Goal: Task Accomplishment & Management: Manage account settings

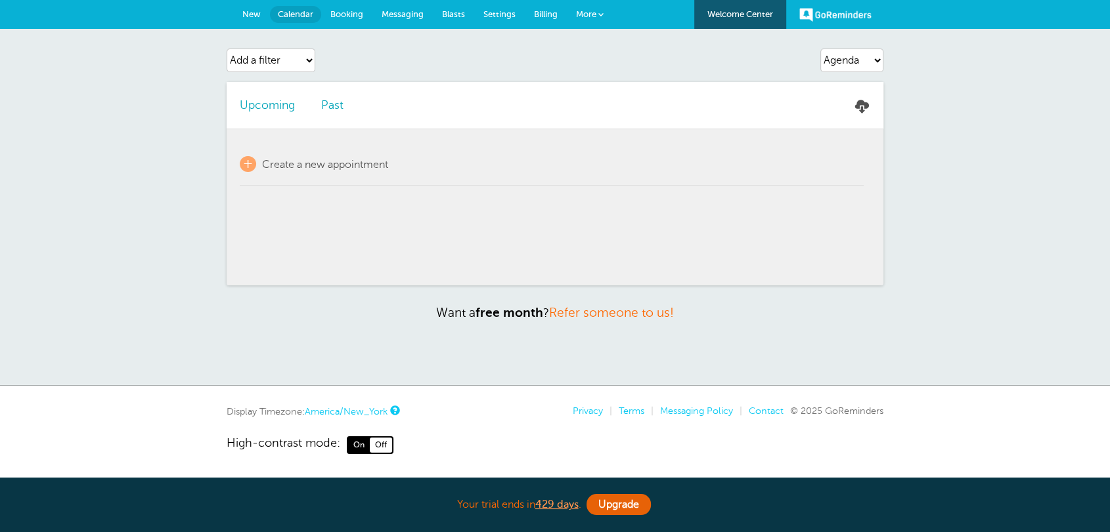
click at [241, 17] on link "New" at bounding box center [251, 14] width 37 height 29
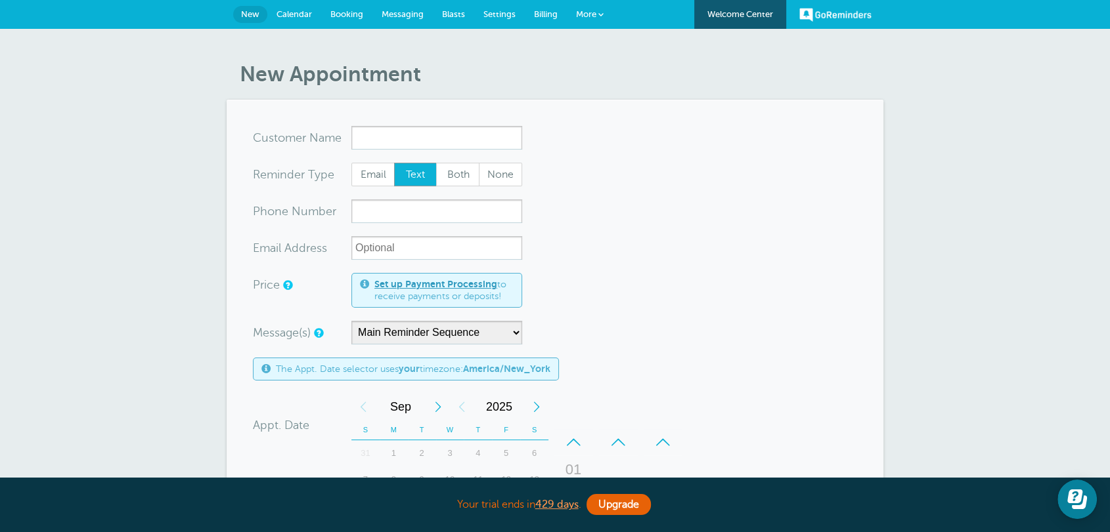
click at [546, 6] on link "Billing" at bounding box center [546, 14] width 42 height 29
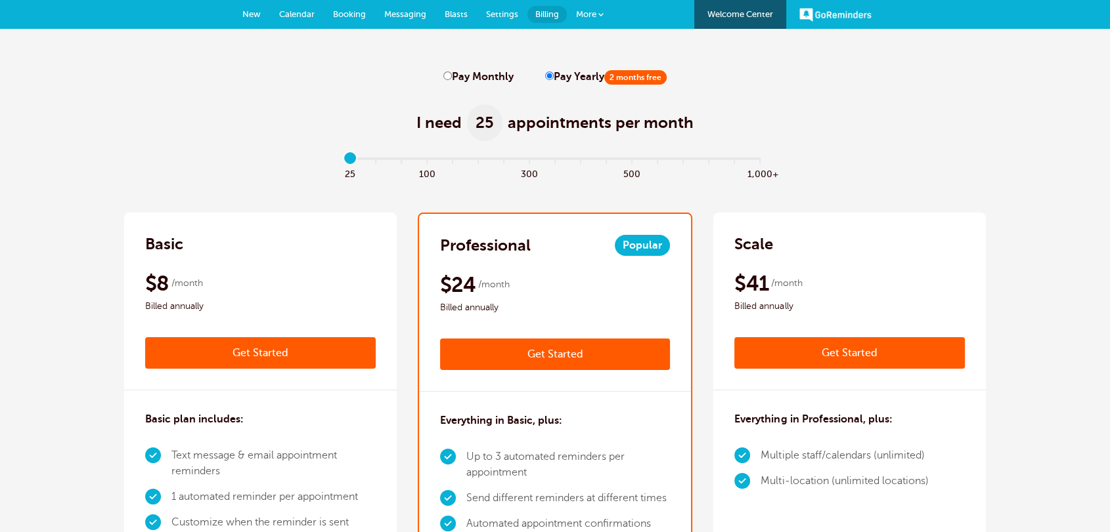
click at [467, 78] on label "Pay Monthly" at bounding box center [478, 77] width 70 height 12
click at [452, 78] on input "Pay Monthly" at bounding box center [447, 76] width 9 height 9
radio input "true"
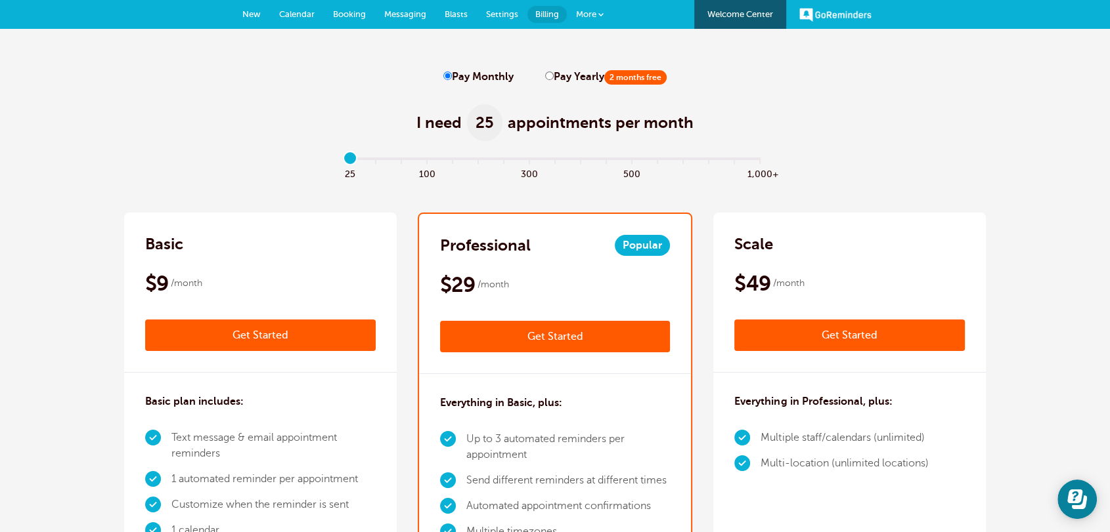
click at [547, 78] on input "Pay Yearly 2 months free" at bounding box center [549, 76] width 9 height 9
radio input "true"
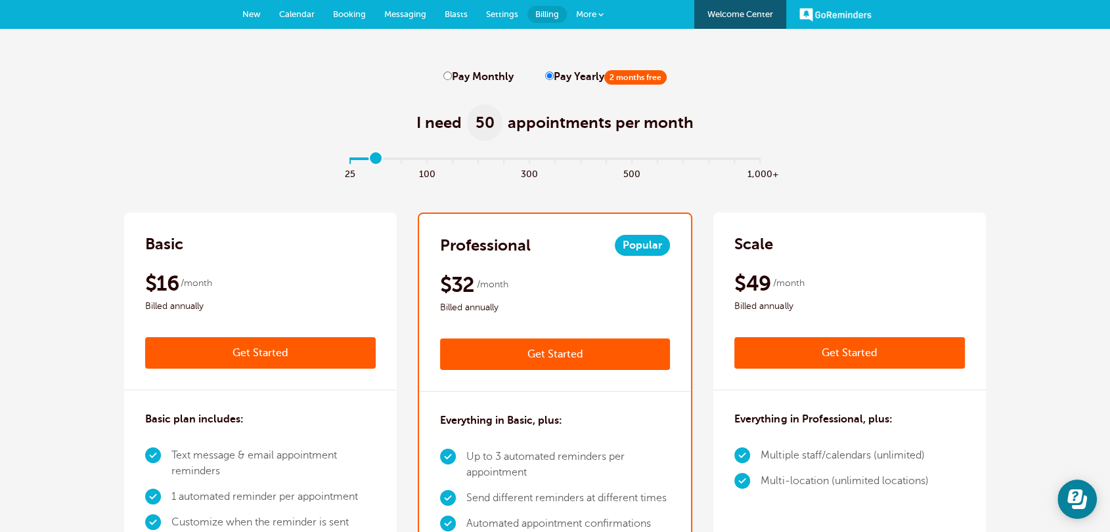
type input "0"
drag, startPoint x: 349, startPoint y: 159, endPoint x: 287, endPoint y: 171, distance: 63.5
click at [343, 163] on input "range" at bounding box center [555, 161] width 425 height 3
click at [513, 245] on h2 "Professional" at bounding box center [485, 245] width 91 height 21
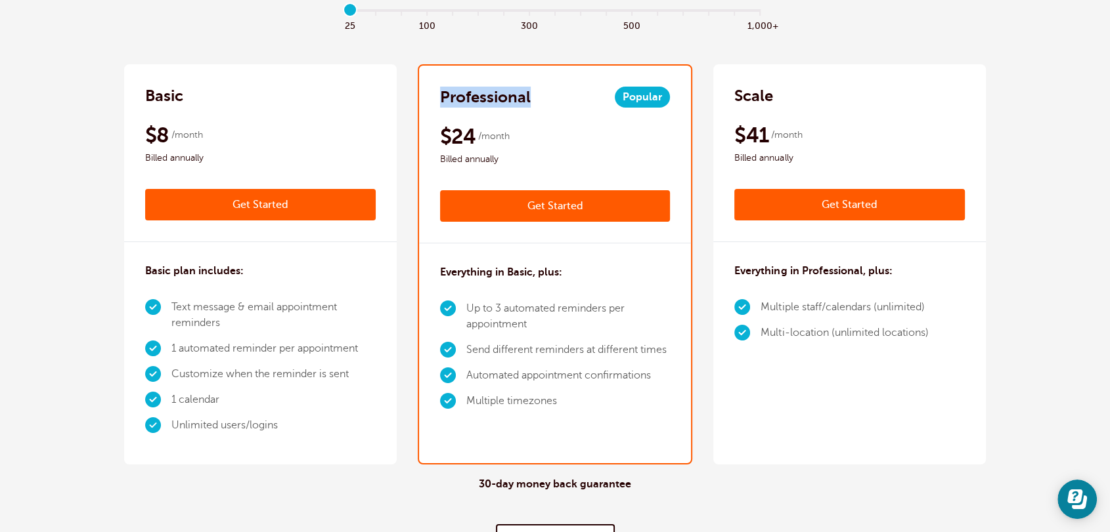
scroll to position [170, 0]
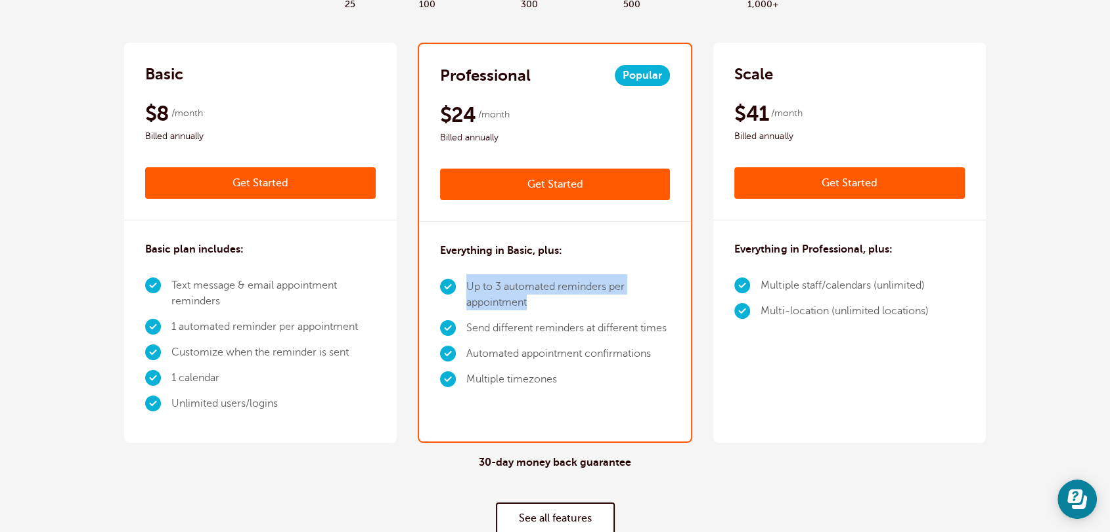
drag, startPoint x: 531, startPoint y: 301, endPoint x: 463, endPoint y: 284, distance: 70.2
click at [466, 284] on li "Up to 3 automated reminders per appointment" at bounding box center [568, 294] width 204 height 41
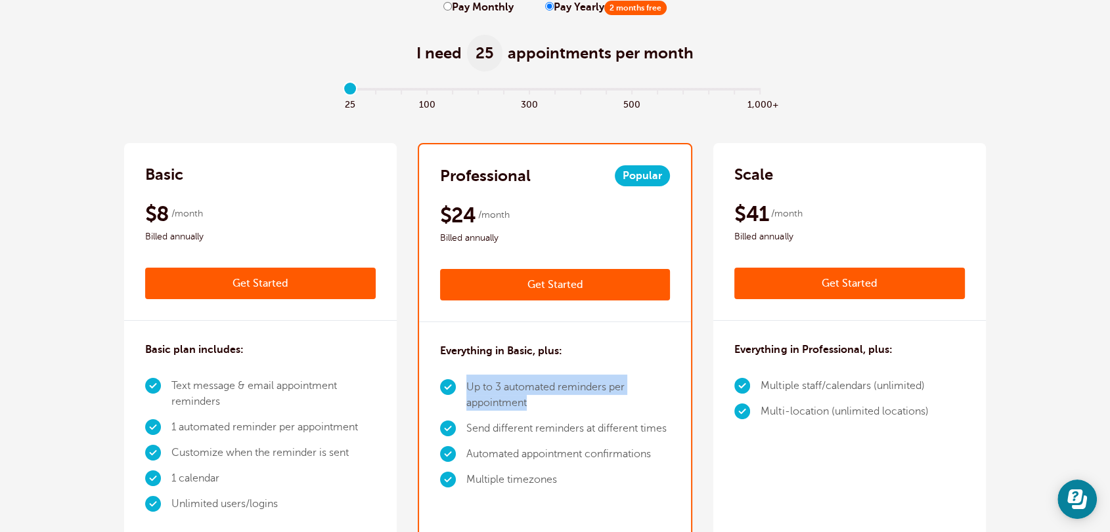
scroll to position [0, 0]
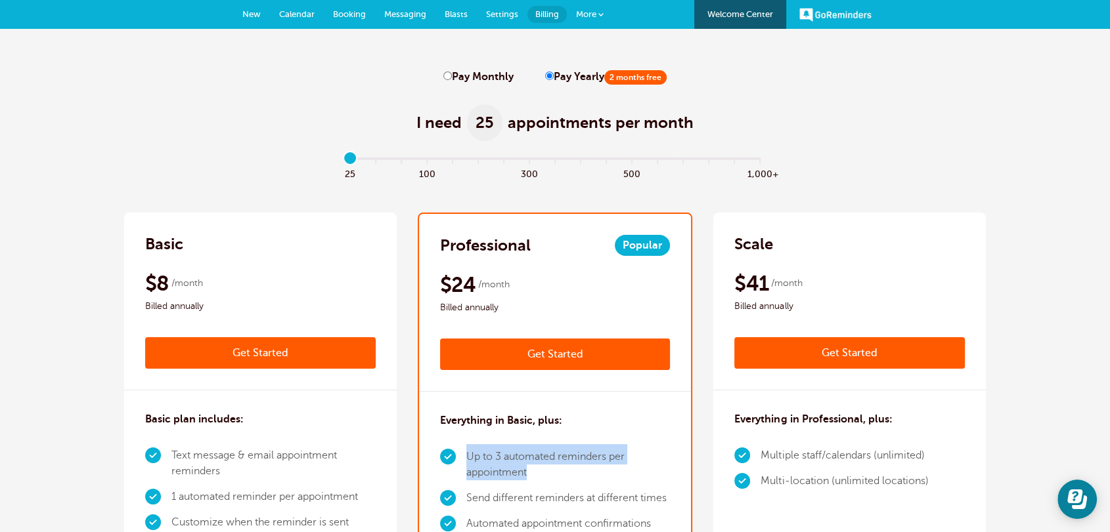
click at [245, 22] on link "New" at bounding box center [251, 14] width 37 height 29
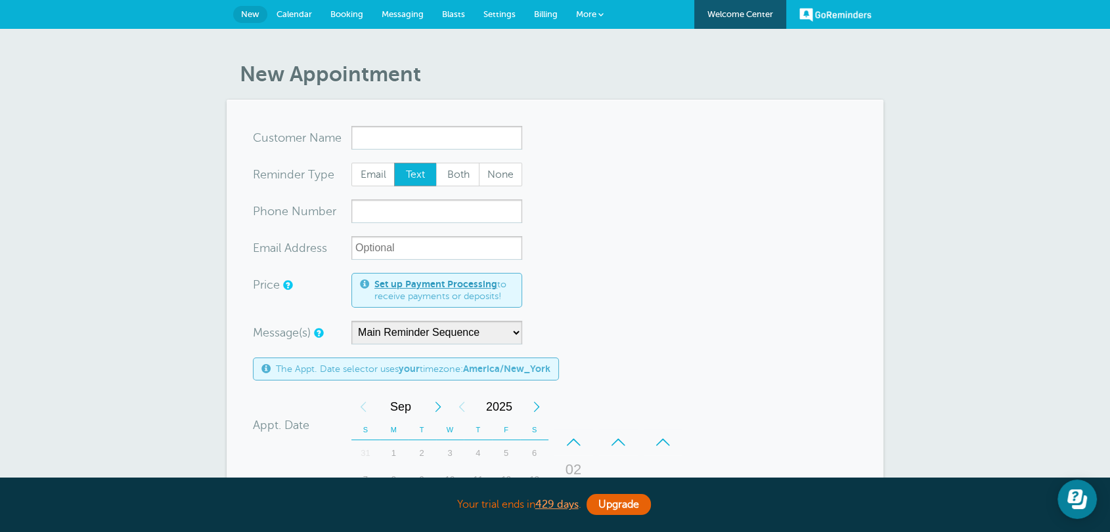
click at [654, 322] on div "Message(s) Main Reminder Sequence Reminder + Ff Up Custom Message Start with Fi…" at bounding box center [466, 333] width 427 height 24
click at [499, 16] on span "Settings" at bounding box center [499, 14] width 32 height 10
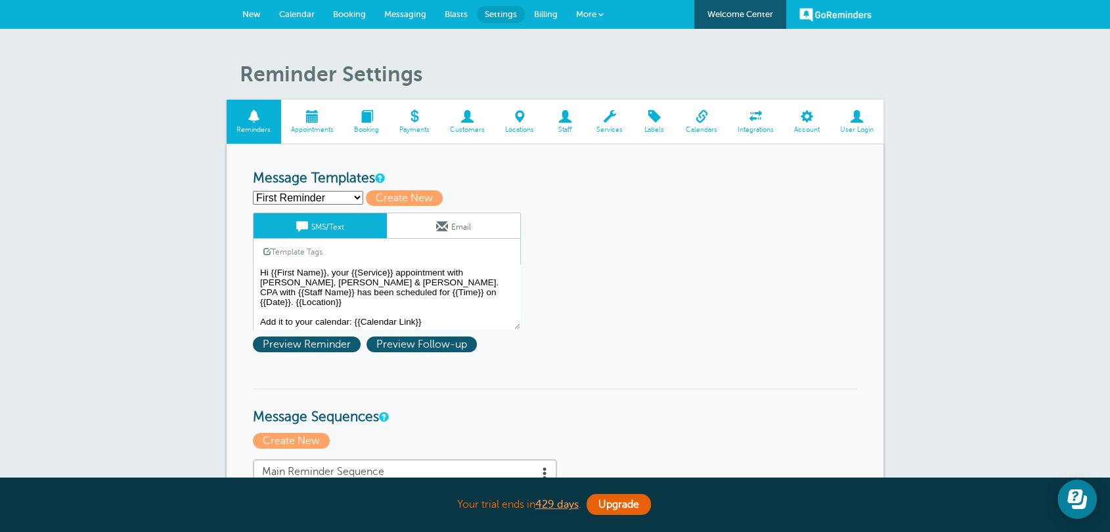
click at [282, 198] on select "First Reminder Follow Up: Ask For Review Second Reminder Third Reminder Create …" at bounding box center [308, 198] width 110 height 14
click at [420, 227] on link "Email" at bounding box center [453, 225] width 133 height 25
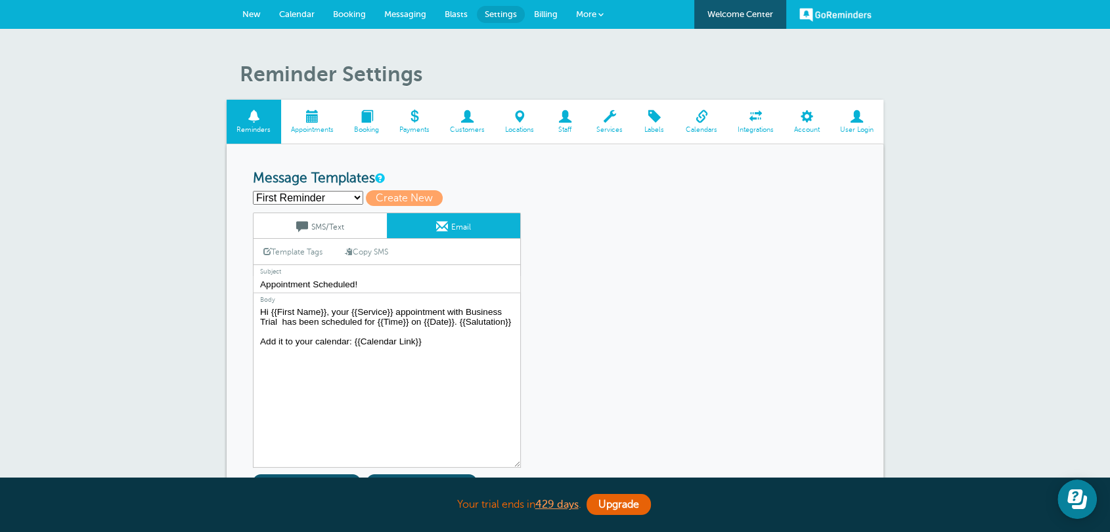
click at [424, 356] on textarea "Hi {{First Name}}, your {{Service}} appointment with Business Trial has been sc…" at bounding box center [387, 386] width 268 height 164
click at [349, 232] on link "SMS/Text" at bounding box center [319, 225] width 133 height 25
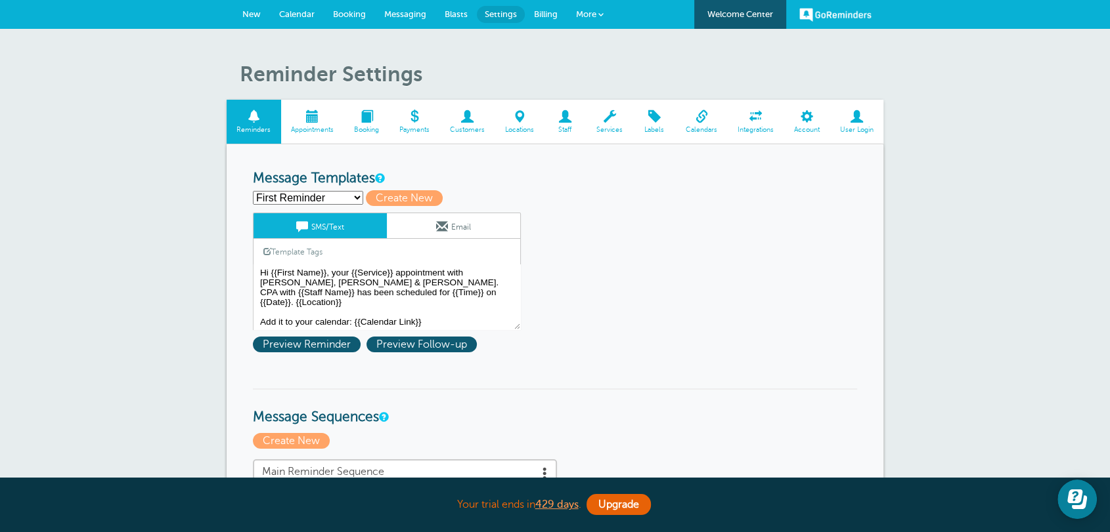
click at [314, 198] on select "First Reminder Follow Up: Ask For Review Second Reminder Third Reminder Create …" at bounding box center [308, 198] width 110 height 14
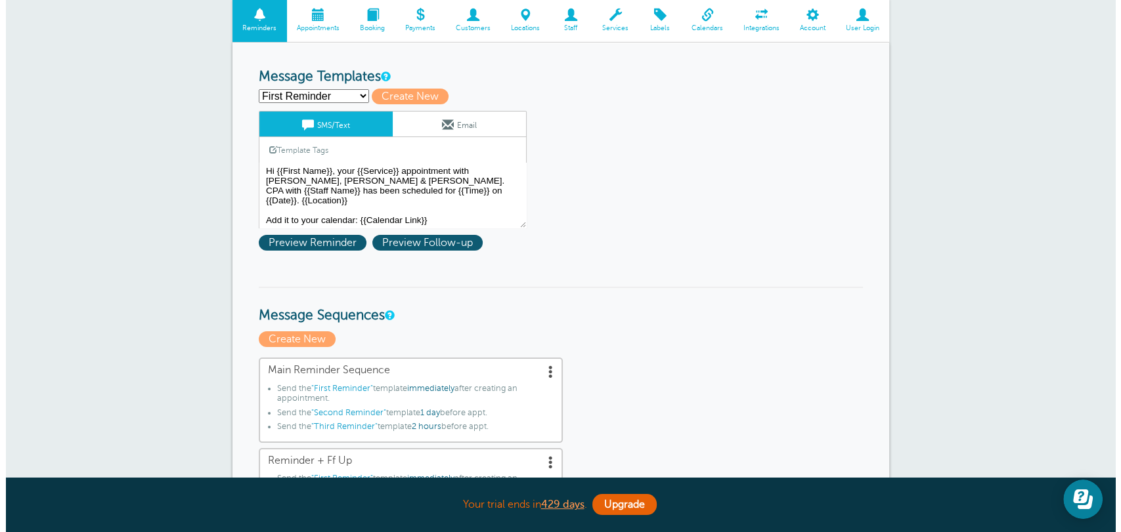
scroll to position [340, 0]
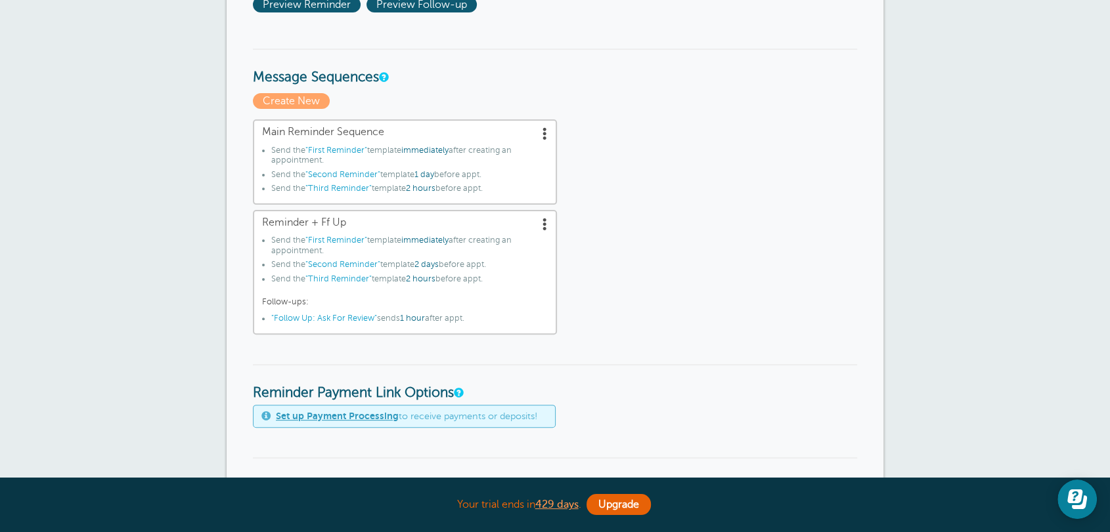
click at [545, 131] on span at bounding box center [544, 133] width 13 height 13
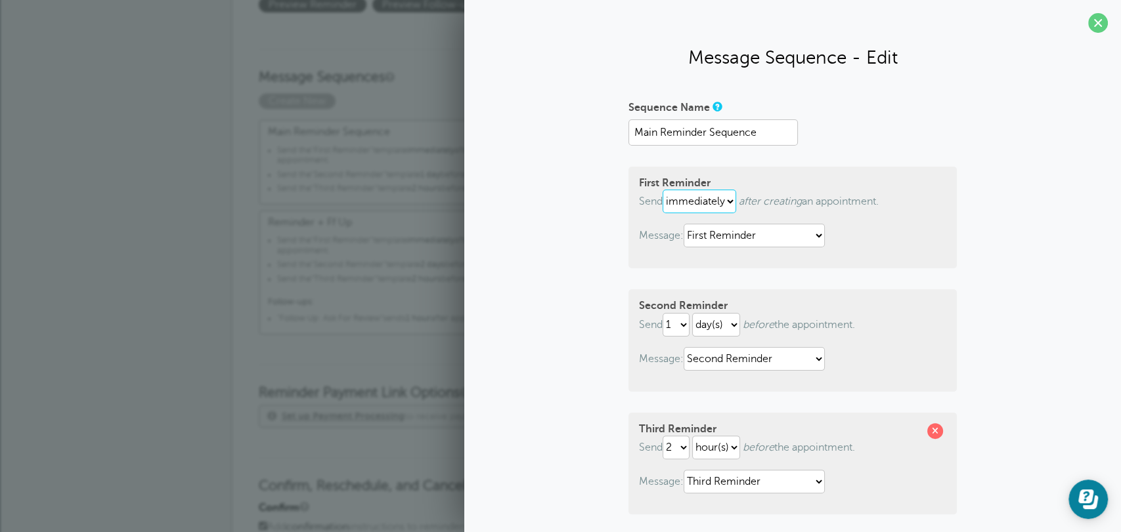
click at [720, 201] on select "immediately 1 2 3 4 5 6 7 8 9 10 11 12 13 14 15 16 17 18 19 20 21 22 23 24 25 2…" at bounding box center [699, 202] width 74 height 24
drag, startPoint x: 940, startPoint y: 316, endPoint x: 901, endPoint y: 333, distance: 42.1
click at [940, 316] on div "Second Reminder Send 1 2 3 4 5 6 7 8 9 10 11 12 13 14 15 16 17 18 19 20 21 22 2…" at bounding box center [792, 341] width 328 height 102
click at [676, 324] on select "1 2 3 4 5 6 7 8 9 10 11 12 13 14 15 16 17 18 19 20 21 22 23 24 25 26 27 28 29 30" at bounding box center [675, 325] width 27 height 24
select select "3"
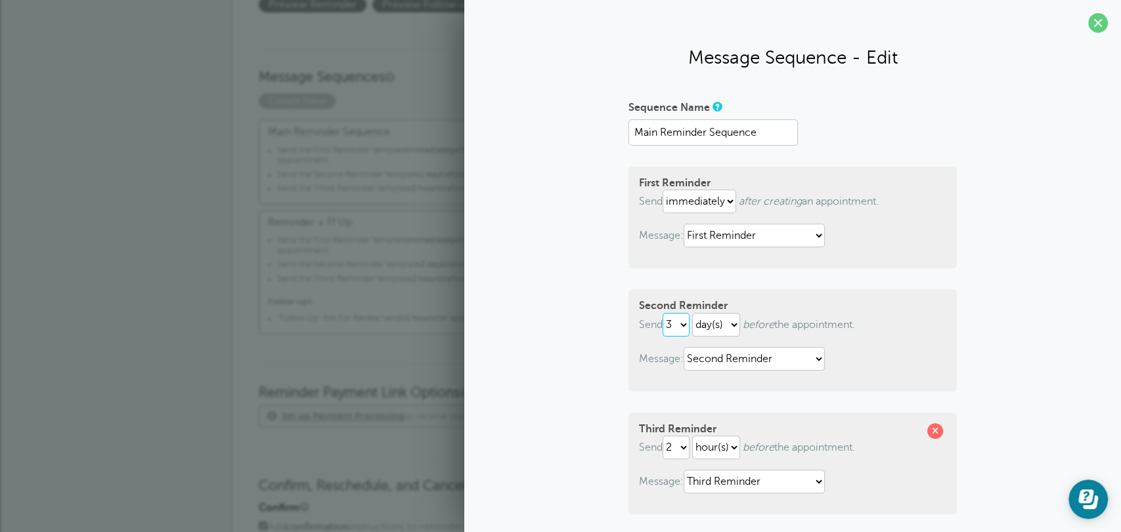
click at [662, 313] on select "1 2 3 4 5 6 7 8 9 10 11 12 13 14 15 16 17 18 19 20 21 22 23 24 25 26 27 28 29 30" at bounding box center [675, 325] width 27 height 24
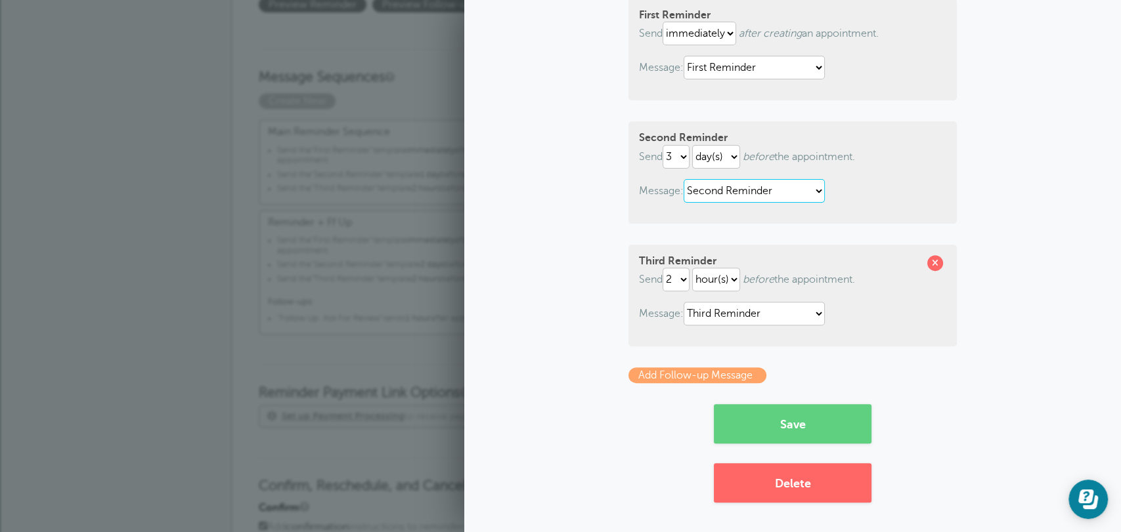
click at [762, 181] on select "First Reminder Follow Up: Ask For Review Second Reminder Third Reminder" at bounding box center [753, 191] width 141 height 24
click at [806, 112] on form "Sequence Name Main Reminder Sequence First Reminder Send immediately 1 2 3 4 5 …" at bounding box center [792, 185] width 328 height 515
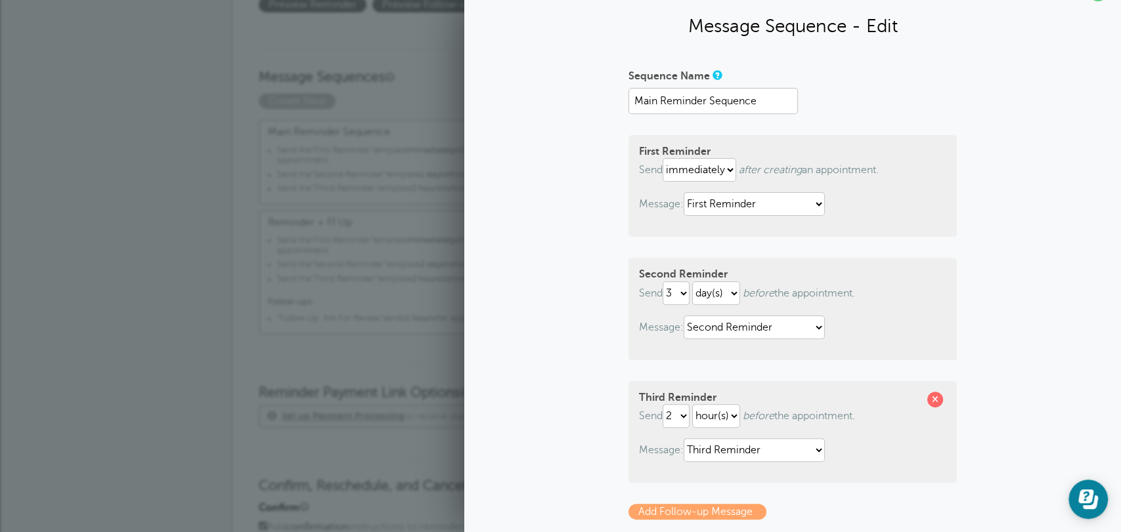
scroll to position [0, 0]
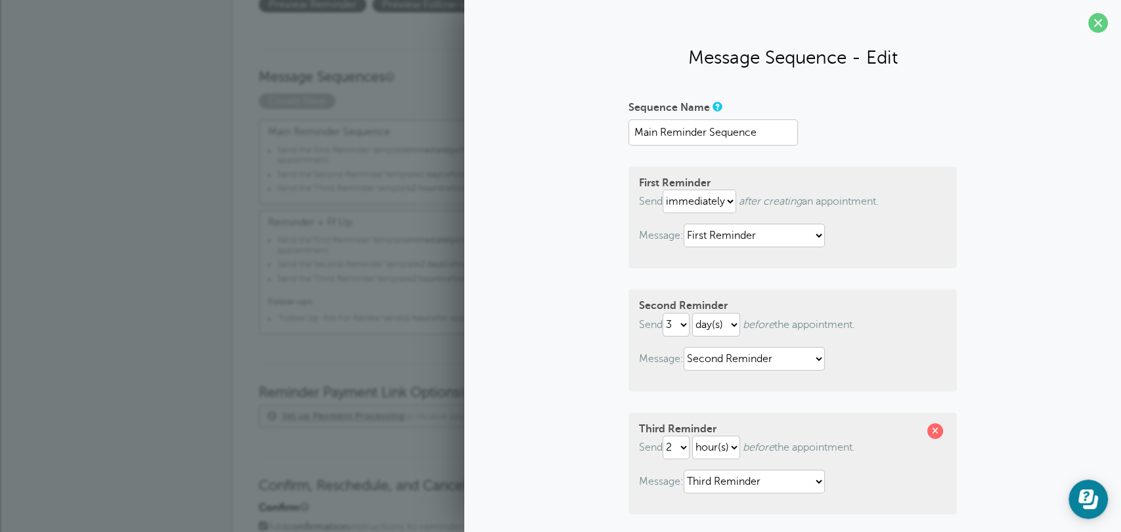
click at [653, 183] on strong "First Reminder" at bounding box center [675, 183] width 72 height 12
click at [767, 234] on select "First Reminder Follow Up: Ask For Review Second Reminder Third Reminder" at bounding box center [753, 236] width 141 height 24
click at [953, 262] on div "Sequence Name Main Reminder Sequence First Reminder Send immediately 1 2 3 4 5 …" at bounding box center [792, 384] width 630 height 574
click at [734, 364] on select "First Reminder Follow Up: Ask For Review Second Reminder Third Reminder" at bounding box center [753, 359] width 141 height 24
click at [885, 385] on div "Second Reminder Send 1 2 3 4 5 6 7 8 9 10 11 12 13 14 15 16 17 18 19 20 21 22 2…" at bounding box center [792, 341] width 328 height 102
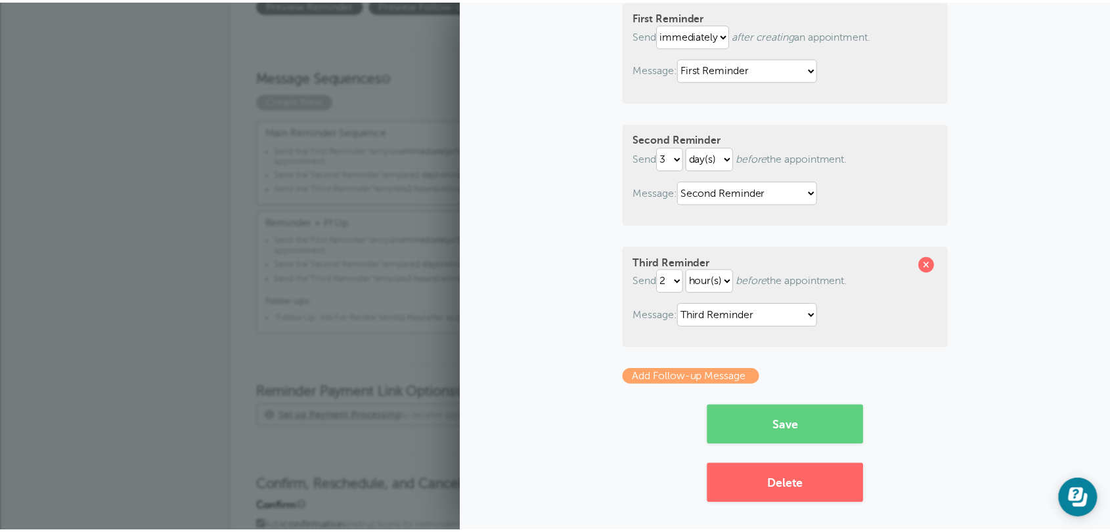
scroll to position [168, 0]
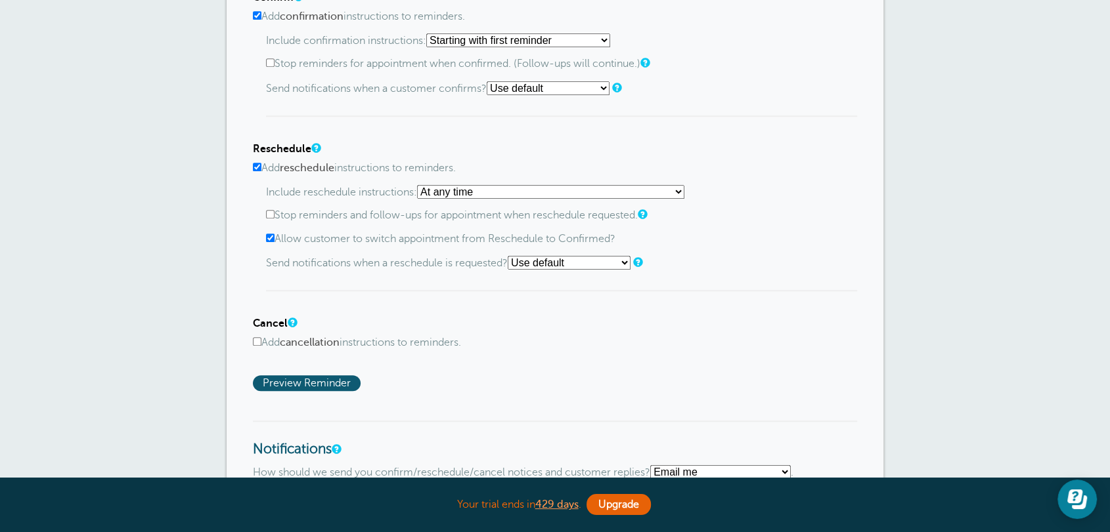
scroll to position [681, 0]
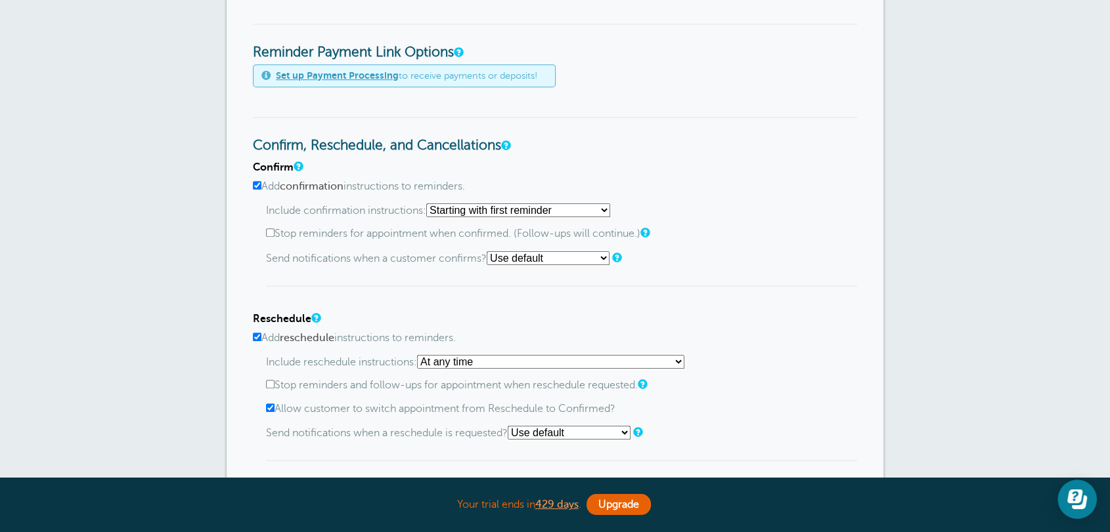
click at [457, 206] on select "Starting with first reminder If reminder is within 1 day of appointment If remi…" at bounding box center [518, 211] width 184 height 14
click at [430, 204] on select "Starting with first reminder If reminder is within 1 day of appointment If remi…" at bounding box center [518, 211] width 184 height 14
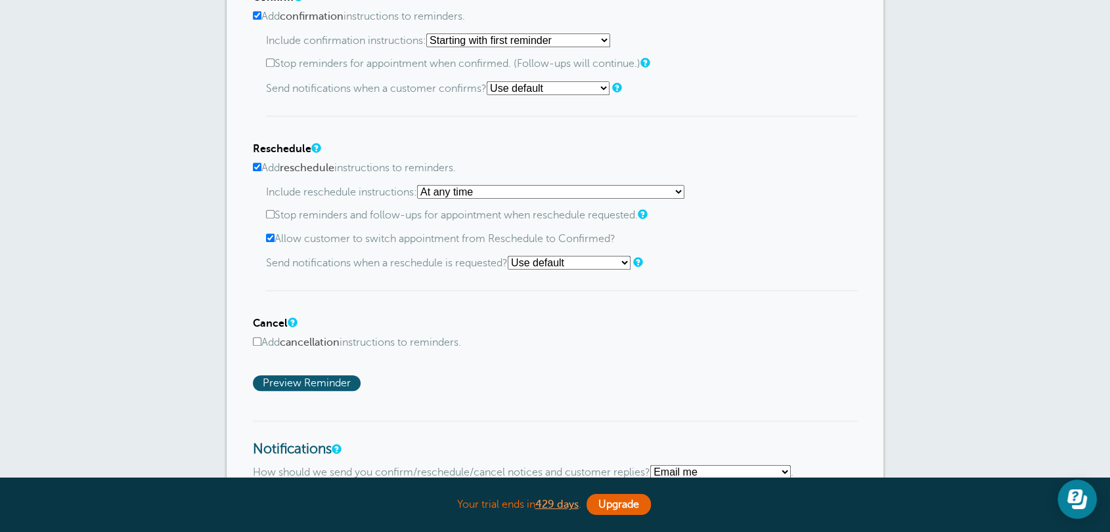
click at [257, 341] on input "Add cancellation instructions to reminders." at bounding box center [257, 341] width 9 height 9
checkbox input "true"
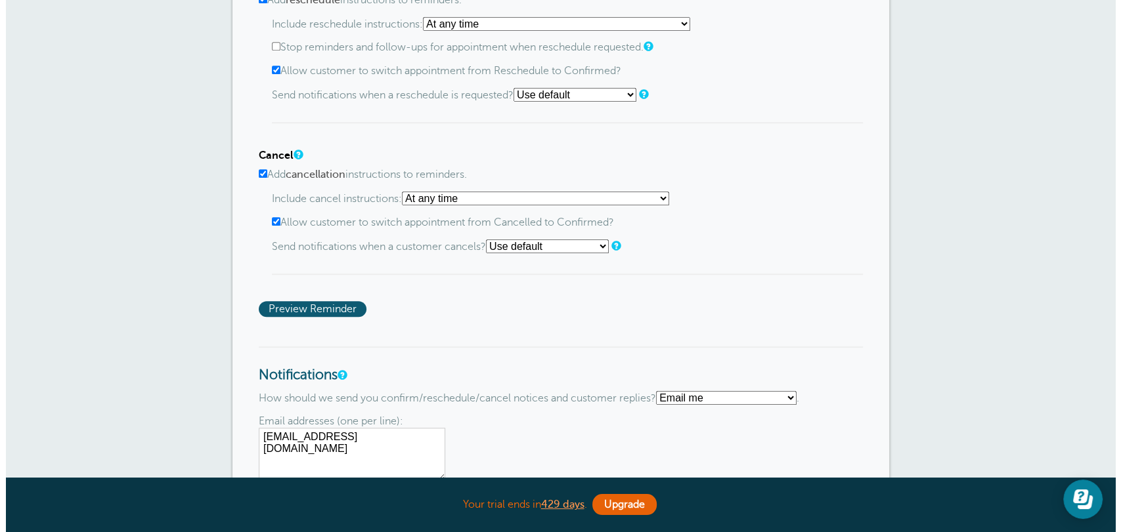
scroll to position [1021, 0]
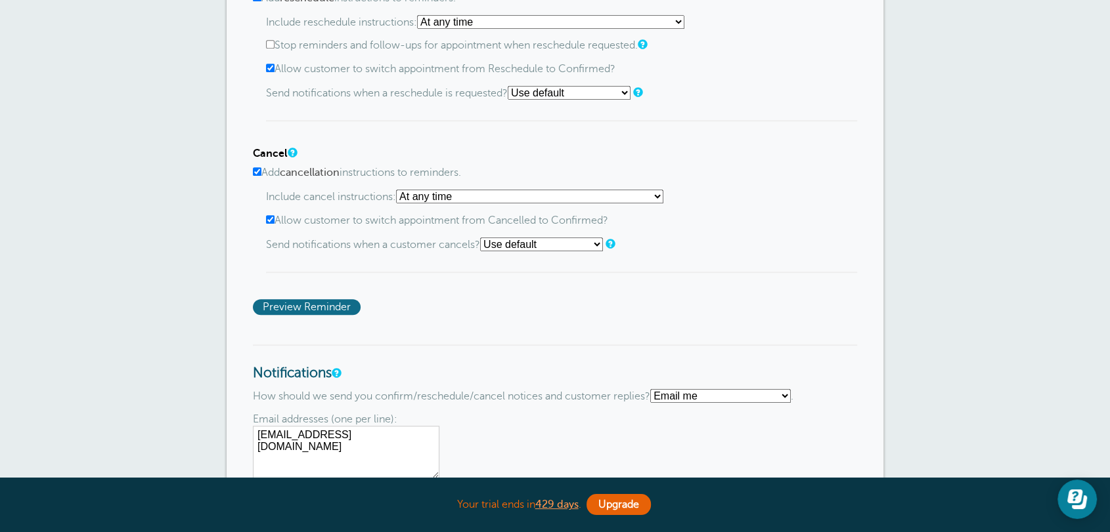
click at [322, 307] on span "Preview Reminder" at bounding box center [307, 307] width 108 height 16
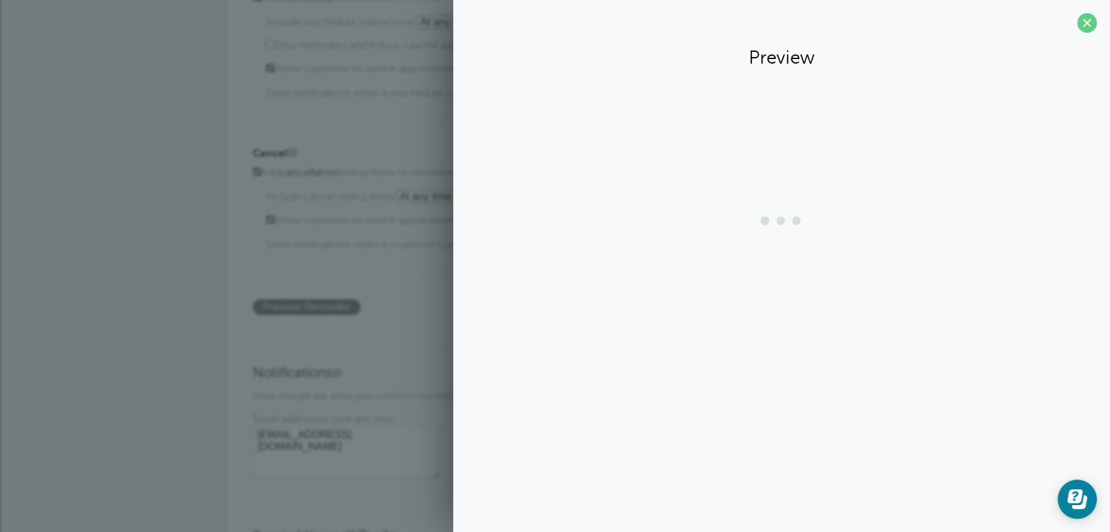
scroll to position [0, 0]
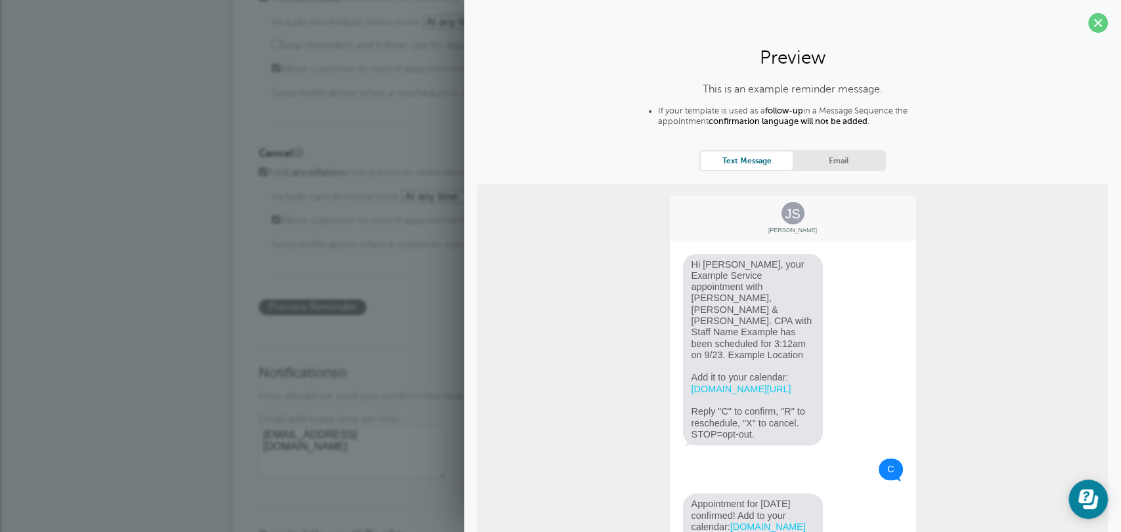
drag, startPoint x: 756, startPoint y: 423, endPoint x: 678, endPoint y: 402, distance: 81.5
click at [683, 402] on span "Hi Jane, your Example Service appointment with Griffiths, Dreher & Evans, PS. C…" at bounding box center [753, 350] width 140 height 192
click at [843, 159] on link "Email" at bounding box center [838, 161] width 92 height 18
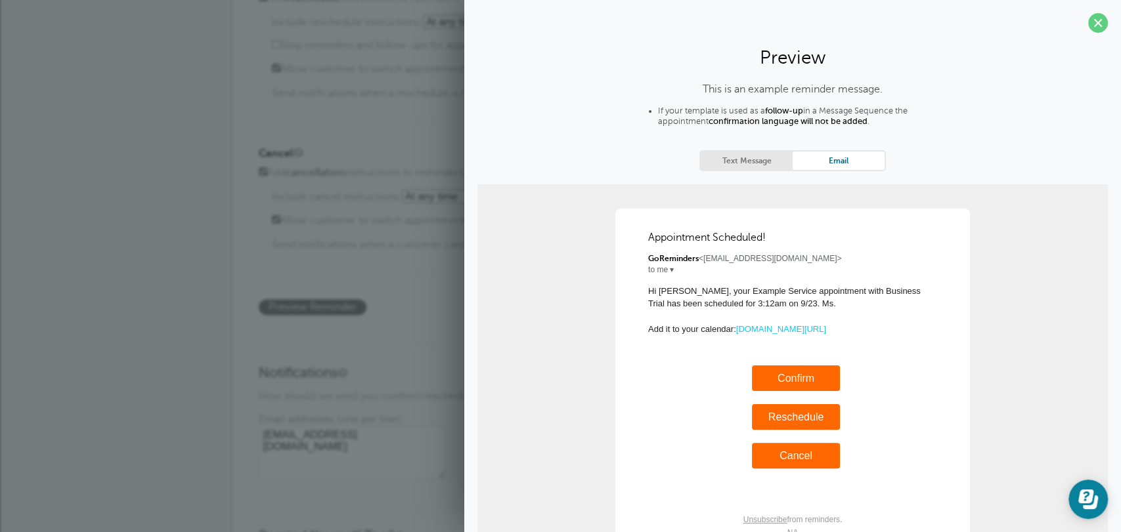
click at [1088, 22] on span at bounding box center [1098, 23] width 20 height 20
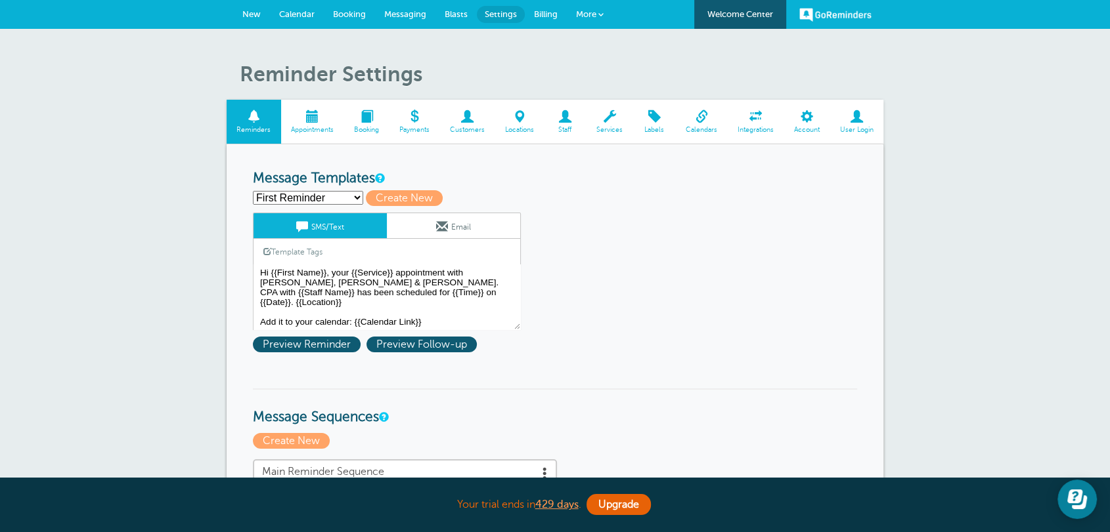
click at [252, 17] on span "New" at bounding box center [251, 14] width 18 height 10
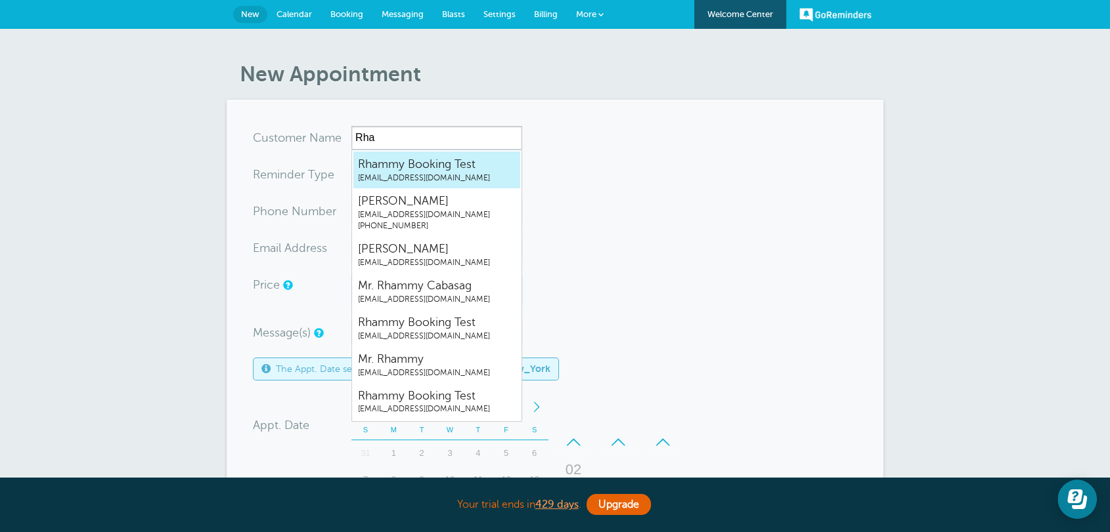
type input "RhammyBookingTestrhammy.grtrial@gmail.com"
type input "Rhammy Booking Test"
radio input "true"
type input "rhammy.grtrial@gmail.com"
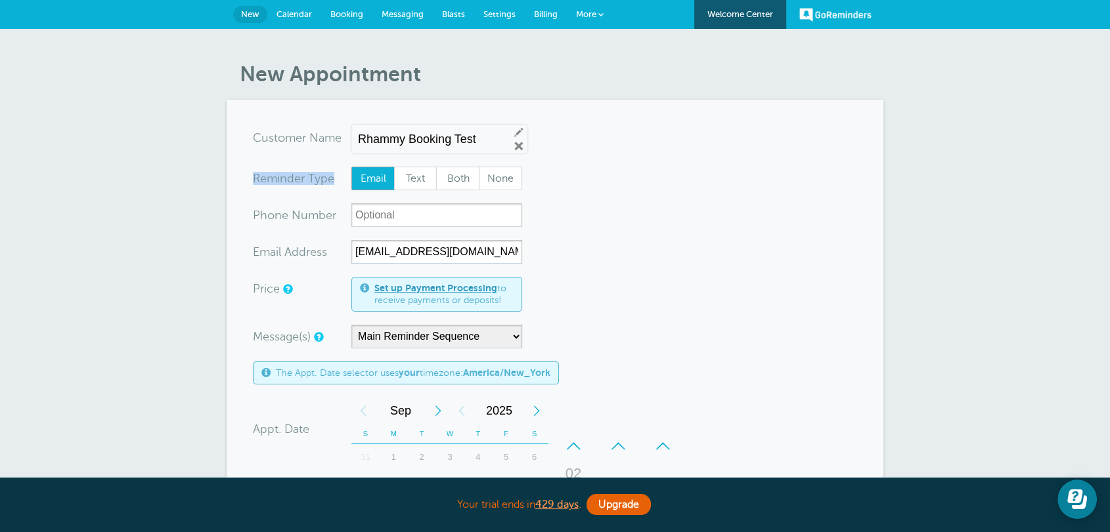
drag, startPoint x: 255, startPoint y: 181, endPoint x: 333, endPoint y: 181, distance: 78.1
click at [333, 181] on label "Reminder Type" at bounding box center [293, 179] width 81 height 12
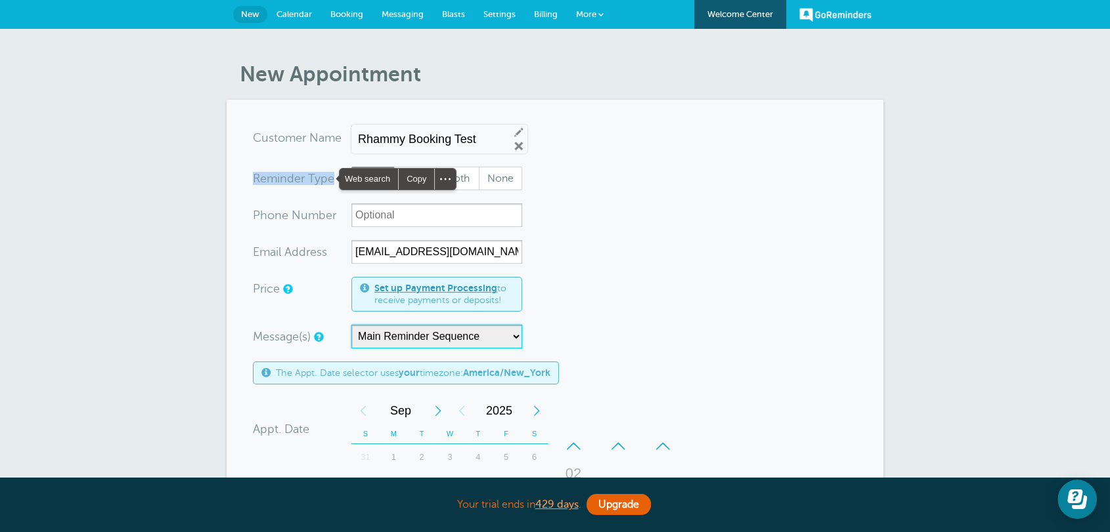
click at [381, 344] on select "Main Reminder Sequence Reminder + Ff Up" at bounding box center [436, 337] width 171 height 24
click at [351, 325] on select "Main Reminder Sequence Reminder + Ff Up" at bounding box center [436, 337] width 171 height 24
click at [416, 343] on select "Main Reminder Sequence Reminder + Ff Up" at bounding box center [436, 337] width 171 height 24
click at [444, 346] on select "Main Reminder Sequence Reminder + Ff Up" at bounding box center [436, 337] width 171 height 24
click at [462, 343] on select "Main Reminder Sequence Reminder + Ff Up" at bounding box center [436, 337] width 171 height 24
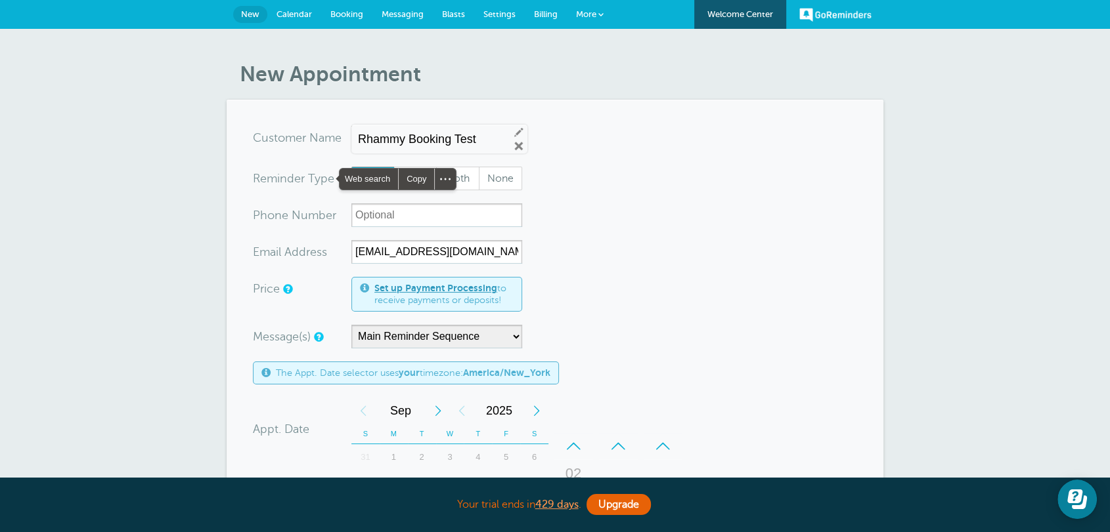
drag, startPoint x: 710, startPoint y: 294, endPoint x: 671, endPoint y: 290, distance: 39.0
click at [710, 294] on form "You are creating a new customer. To use an existing customer select one from th…" at bounding box center [555, 470] width 604 height 689
click at [292, 12] on span "Calendar" at bounding box center [293, 14] width 35 height 10
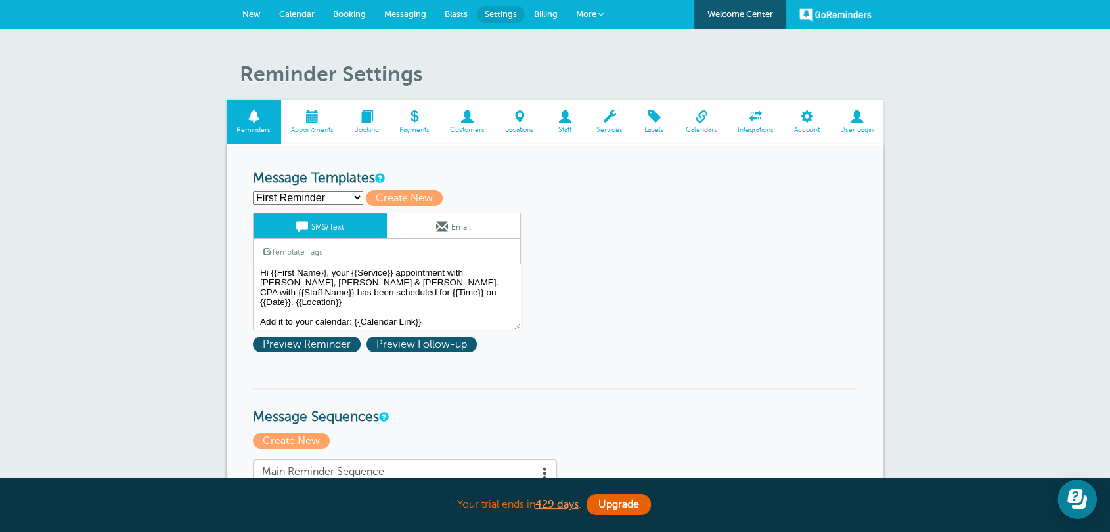
click at [534, 17] on span "Billing" at bounding box center [546, 14] width 24 height 10
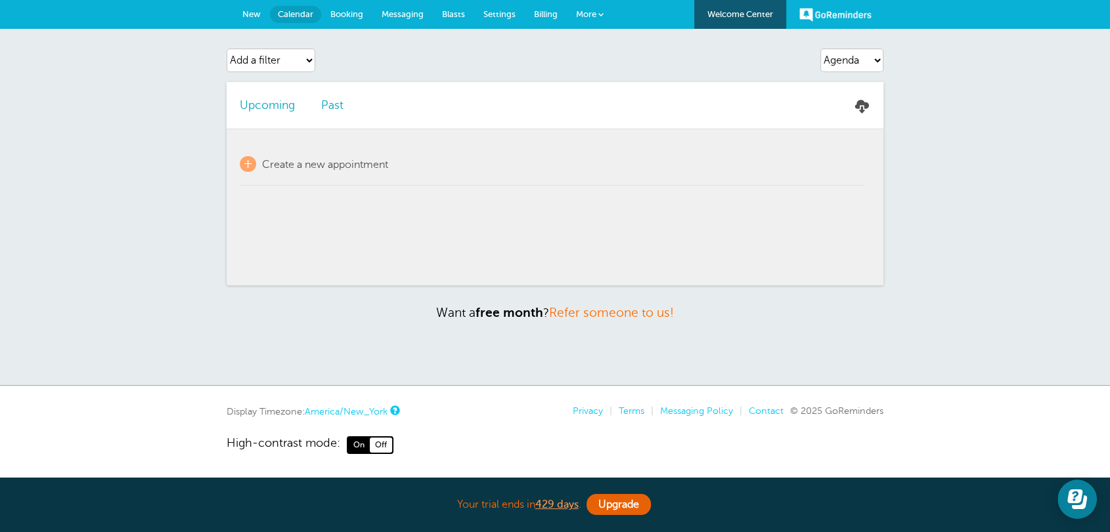
click at [251, 15] on span "New" at bounding box center [251, 14] width 18 height 10
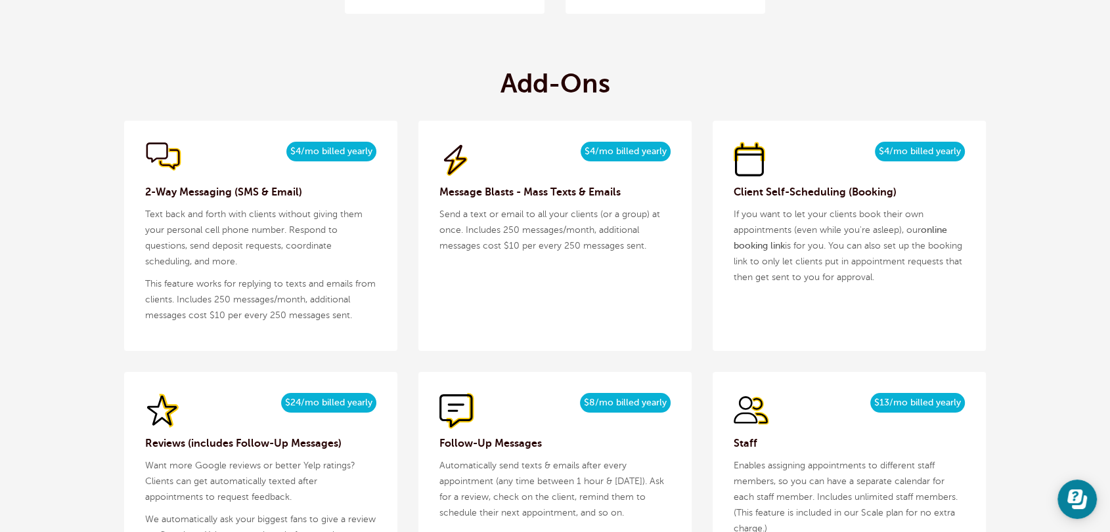
scroll to position [1361, 0]
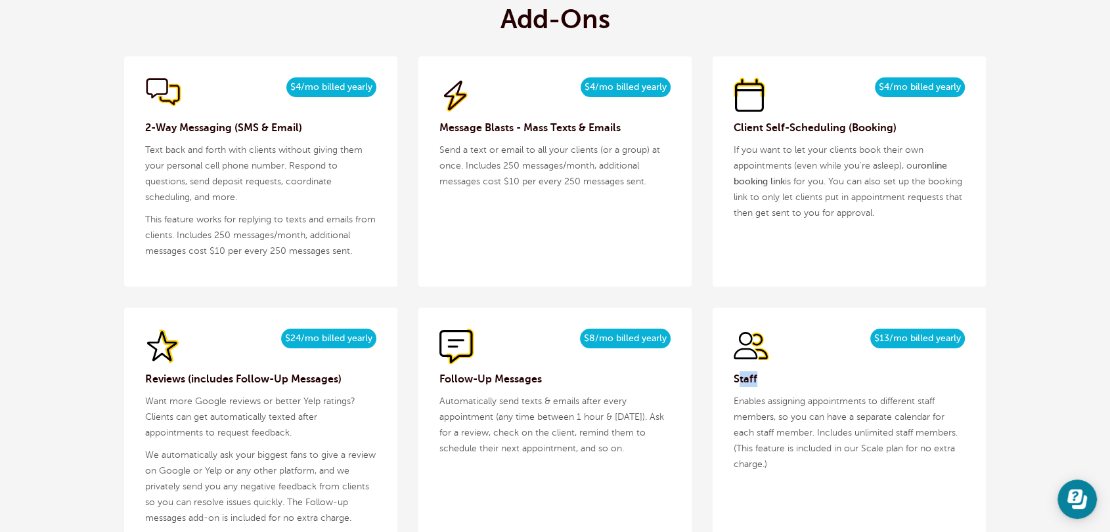
click at [738, 376] on h3 "Staff" at bounding box center [848, 380] width 231 height 16
drag, startPoint x: 878, startPoint y: 343, endPoint x: 958, endPoint y: 343, distance: 80.1
click at [958, 343] on span "$13/mo billed yearly" at bounding box center [917, 339] width 95 height 20
click at [807, 436] on p "Enables assigning appointments to different staff members, so you can have a se…" at bounding box center [848, 433] width 231 height 79
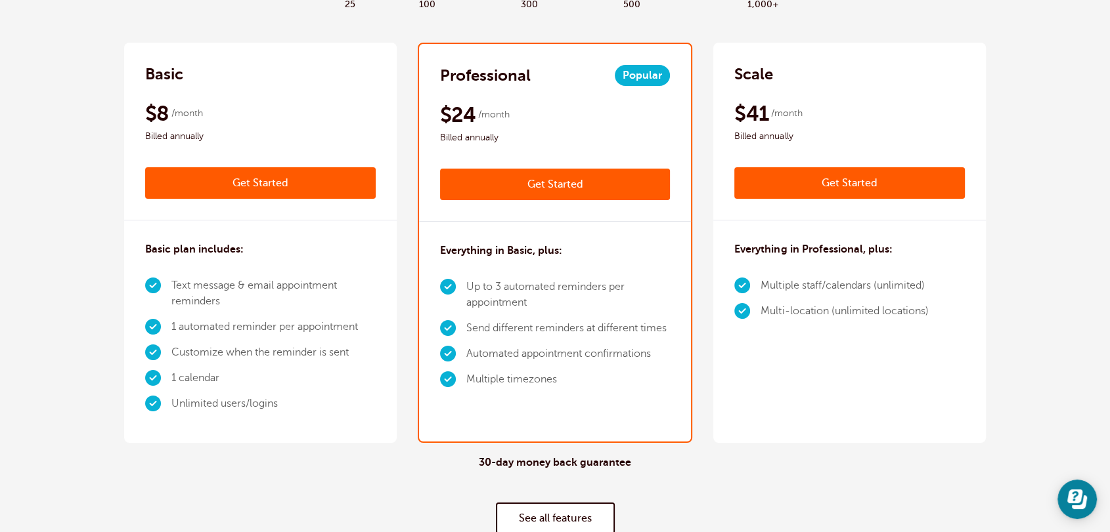
scroll to position [0, 0]
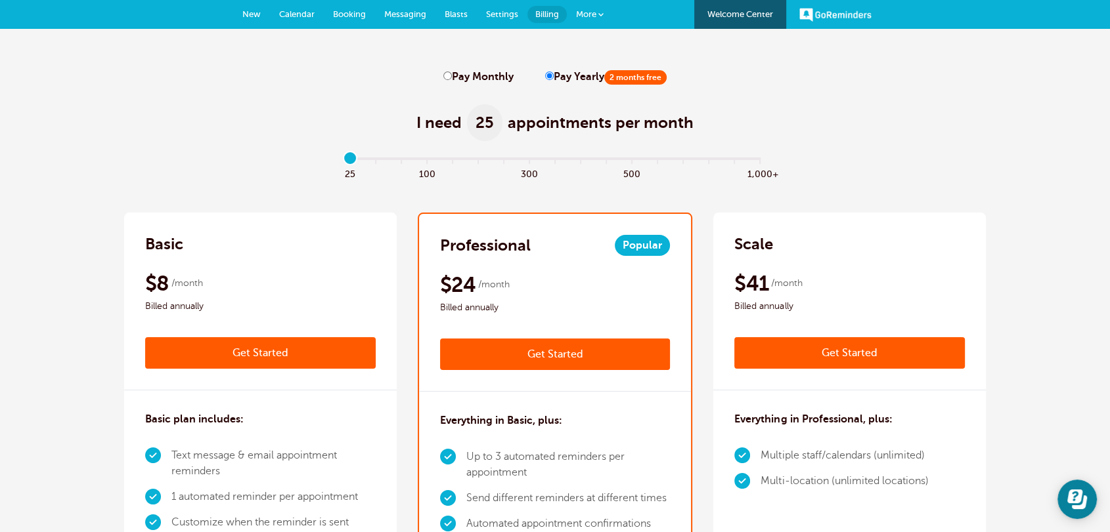
click at [496, 18] on link "Settings" at bounding box center [502, 14] width 51 height 29
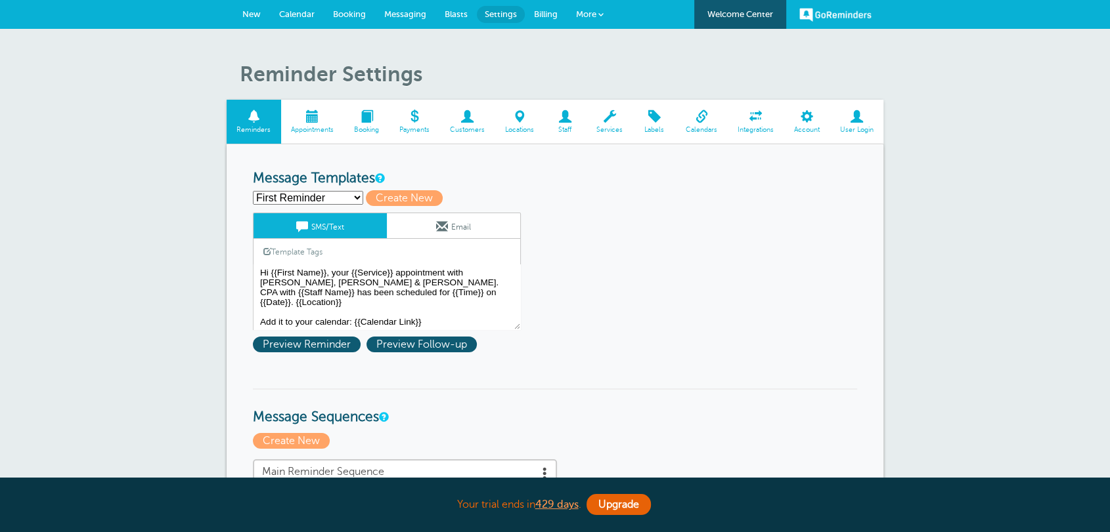
click at [469, 128] on span "Customers" at bounding box center [467, 130] width 42 height 8
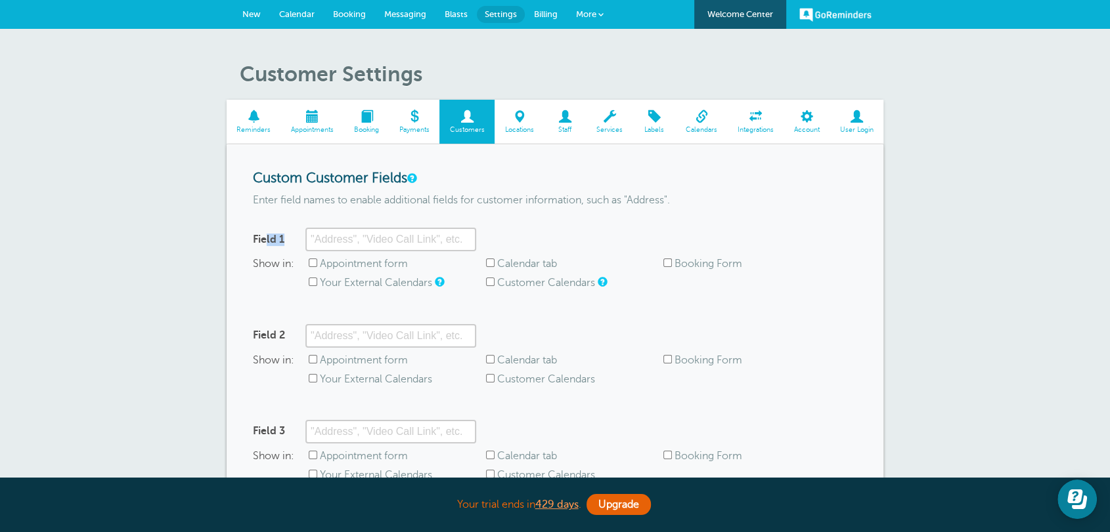
drag, startPoint x: 265, startPoint y: 240, endPoint x: 326, endPoint y: 241, distance: 61.1
click at [326, 241] on div "Field 1" at bounding box center [364, 240] width 223 height 24
click at [326, 241] on input "Field 1" at bounding box center [390, 240] width 171 height 24
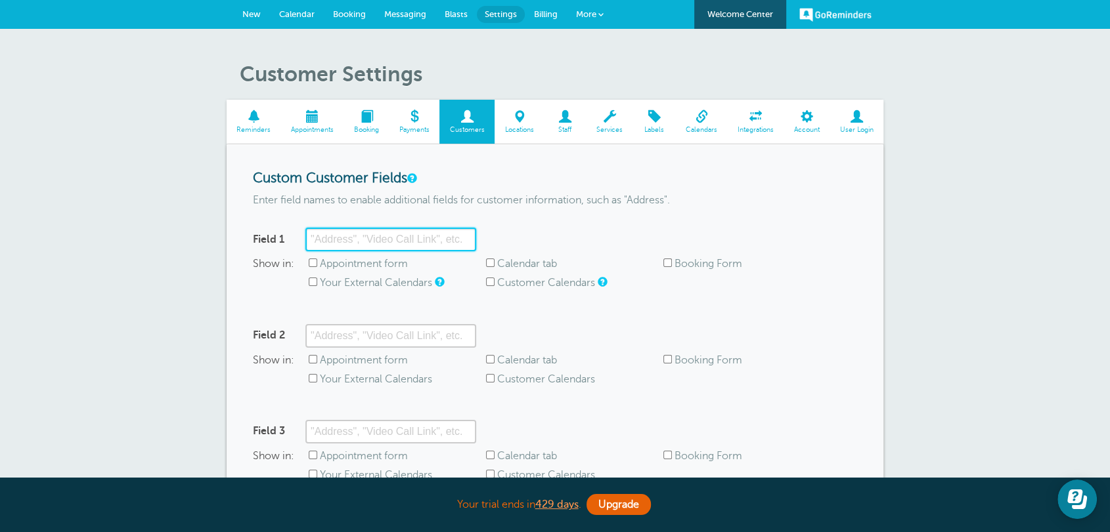
click at [364, 233] on input "Field 1" at bounding box center [390, 240] width 171 height 24
type input "Red Baron"
click at [358, 265] on label "Appointment form" at bounding box center [364, 264] width 88 height 12
click at [317, 265] on input "Appointment form" at bounding box center [313, 263] width 9 height 9
checkbox input "true"
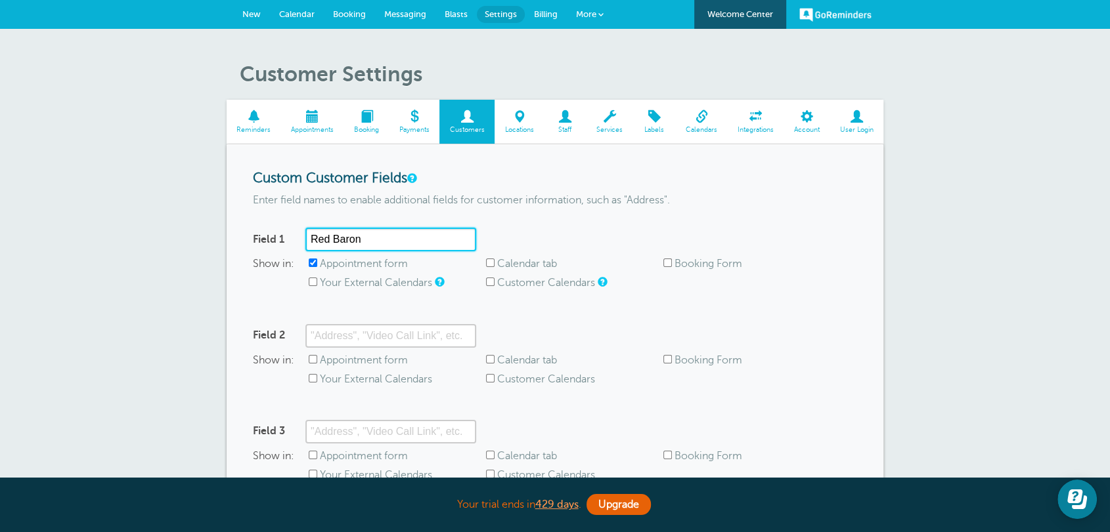
click at [360, 240] on input "Red Baron" at bounding box center [390, 240] width 171 height 24
type input "[PERSON_NAME] Name"
click at [490, 267] on input "Calendar tab" at bounding box center [490, 263] width 9 height 9
checkbox input "true"
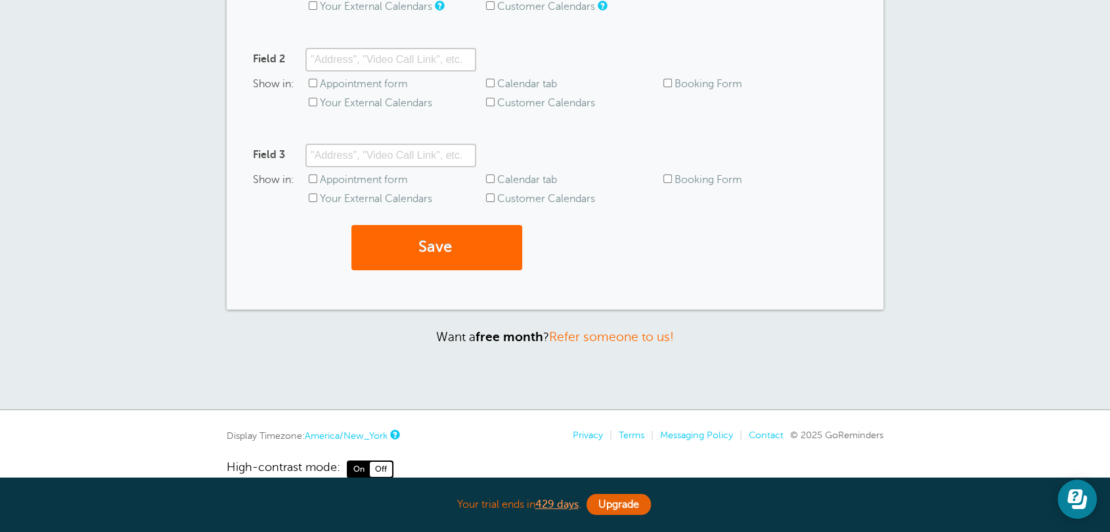
scroll to position [301, 0]
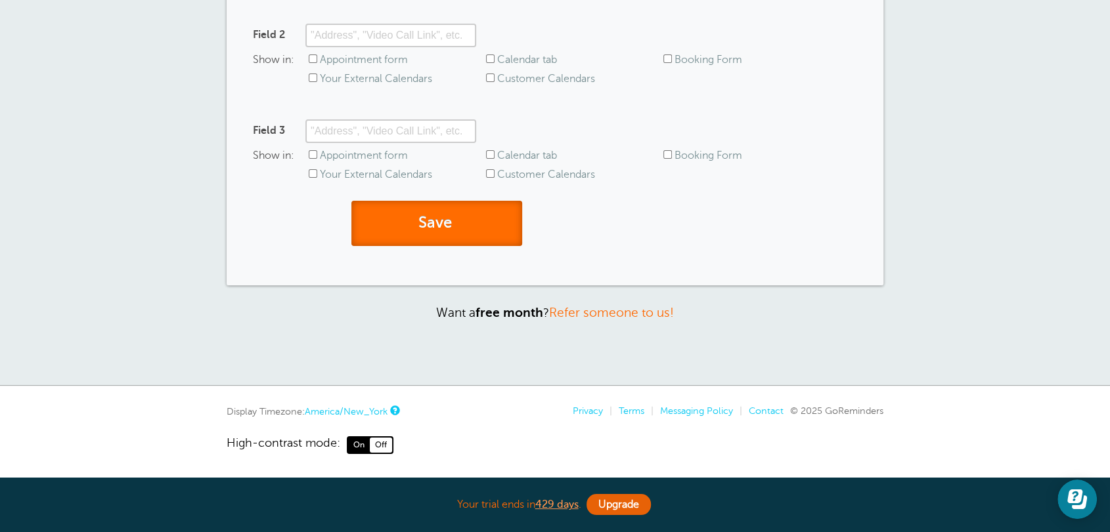
click at [438, 230] on button "Save" at bounding box center [436, 223] width 171 height 45
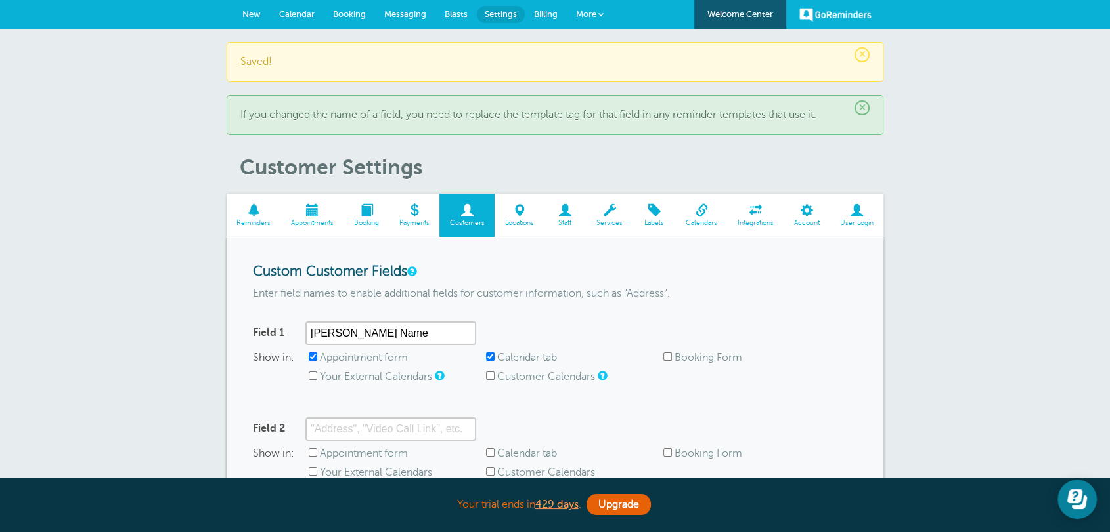
click at [248, 20] on link "New" at bounding box center [251, 14] width 37 height 29
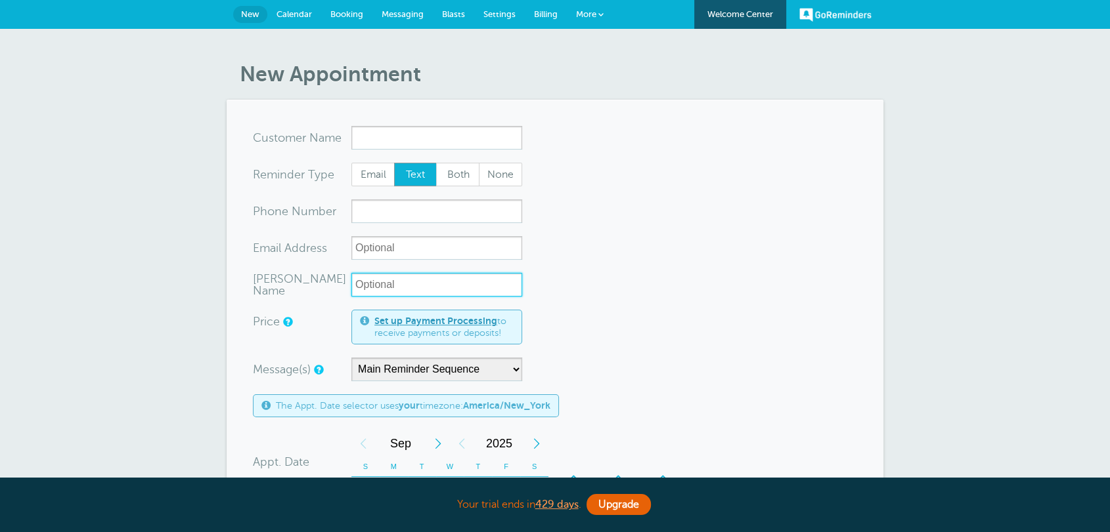
click at [368, 288] on input "[PERSON_NAME] Name" at bounding box center [436, 285] width 171 height 24
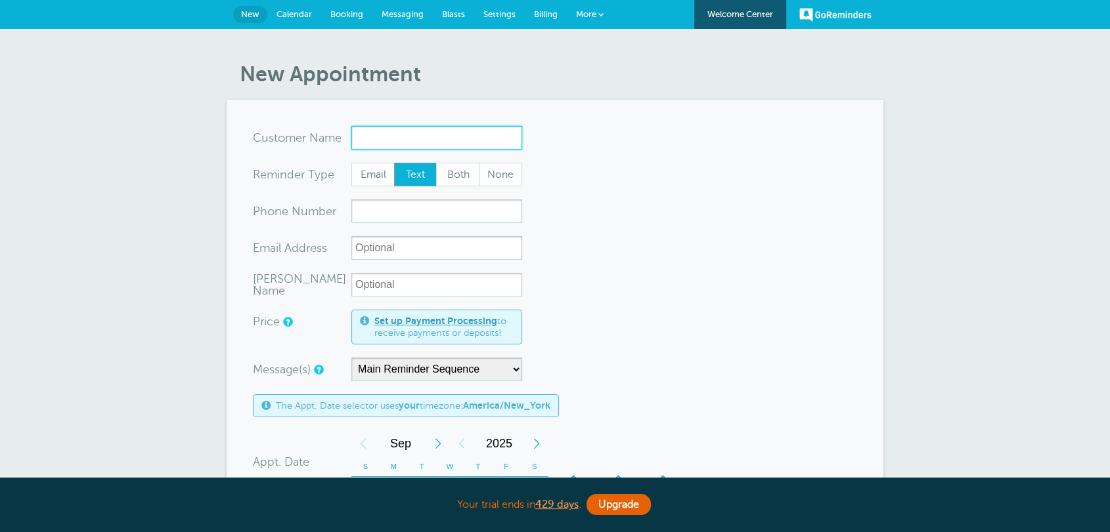
click at [366, 126] on input "x-no-autofill" at bounding box center [436, 138] width 171 height 24
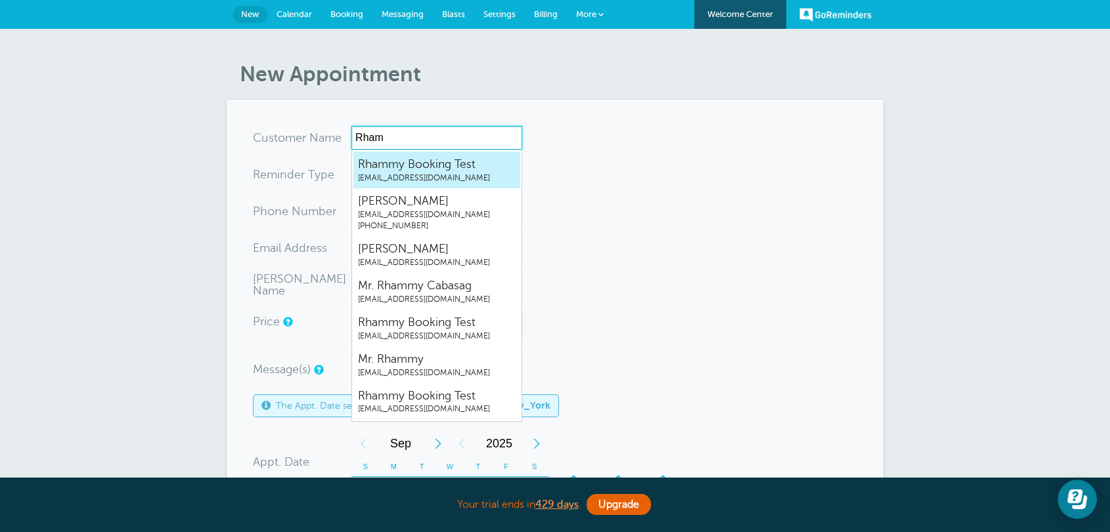
click at [400, 184] on link "Rhammy Booking Test [EMAIL_ADDRESS][DOMAIN_NAME]" at bounding box center [437, 170] width 168 height 38
type input "[EMAIL_ADDRESS][DOMAIN_NAME]"
type input "Rhammy Booking Test"
radio input "true"
type input "[EMAIL_ADDRESS][DOMAIN_NAME]"
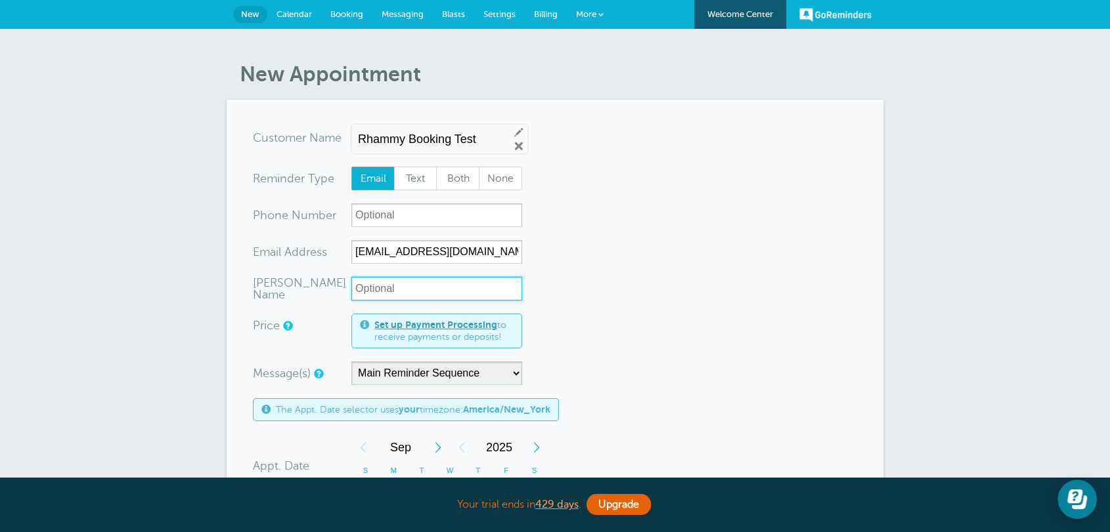
click at [399, 292] on input "Red Baron's Name" at bounding box center [436, 289] width 171 height 24
type input "R"
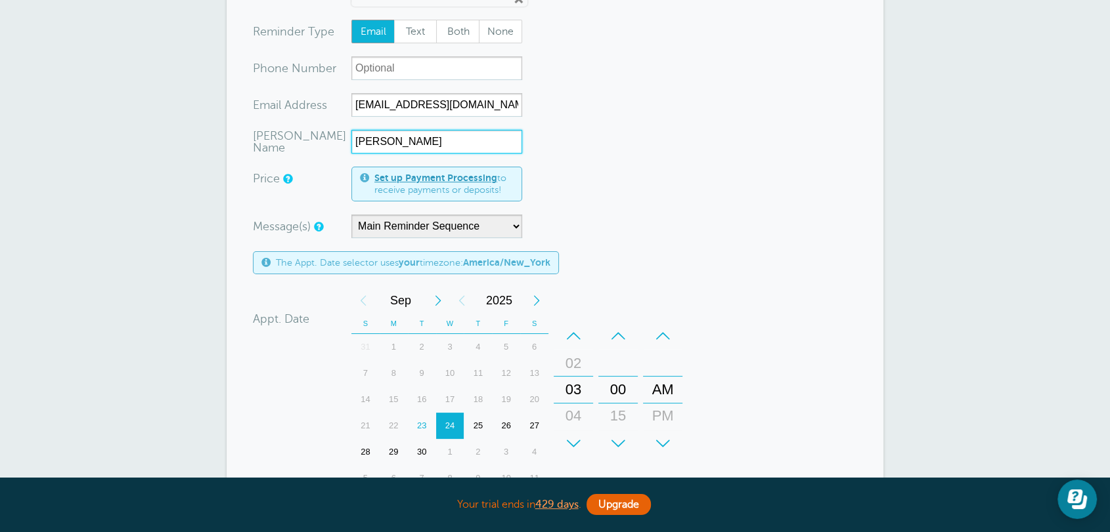
scroll to position [170, 0]
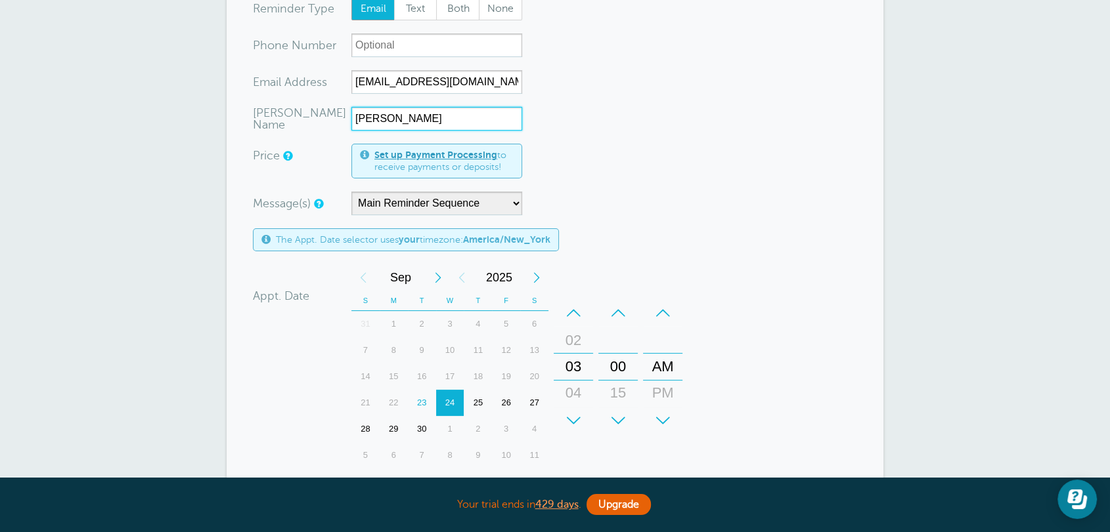
click at [397, 426] on div "29" at bounding box center [393, 429] width 28 height 26
drag, startPoint x: 669, startPoint y: 358, endPoint x: 675, endPoint y: 333, distance: 26.3
click at [675, 335] on div "AM" at bounding box center [663, 348] width 32 height 26
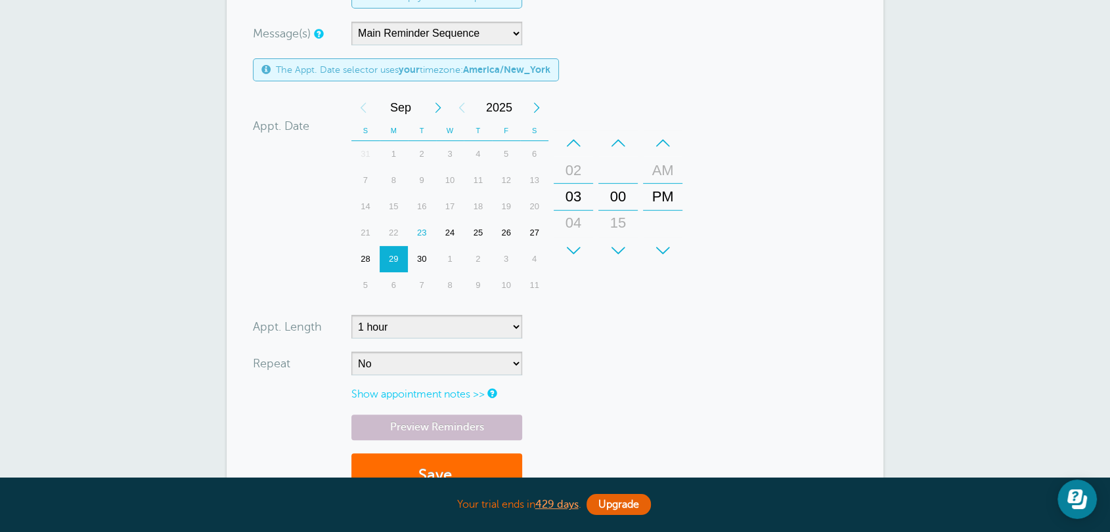
type input "[PERSON_NAME]"
click at [424, 464] on button "Save" at bounding box center [436, 476] width 171 height 45
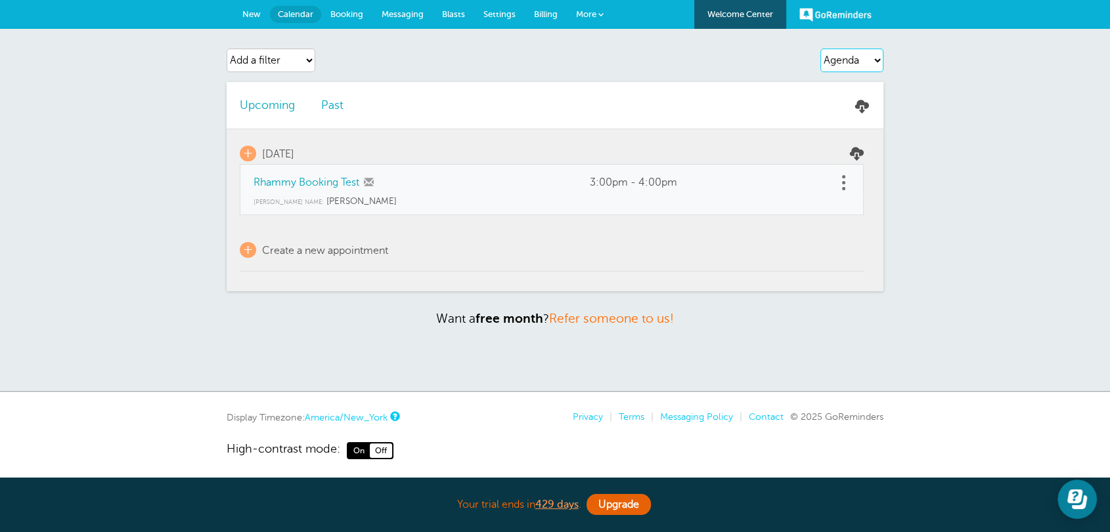
click at [867, 63] on select "Agenda Day Week Month (full view) Month (condensed)" at bounding box center [851, 61] width 63 height 24
click at [820, 49] on select "Agenda Day Week Month (full view) Month (condensed)" at bounding box center [851, 61] width 63 height 24
drag, startPoint x: 260, startPoint y: 204, endPoint x: 374, endPoint y: 204, distance: 114.2
click at [374, 204] on div "[PERSON_NAME] Name: [PERSON_NAME]" at bounding box center [551, 201] width 596 height 11
click at [322, 226] on td "+ Create a new appointment" at bounding box center [552, 243] width 624 height 56
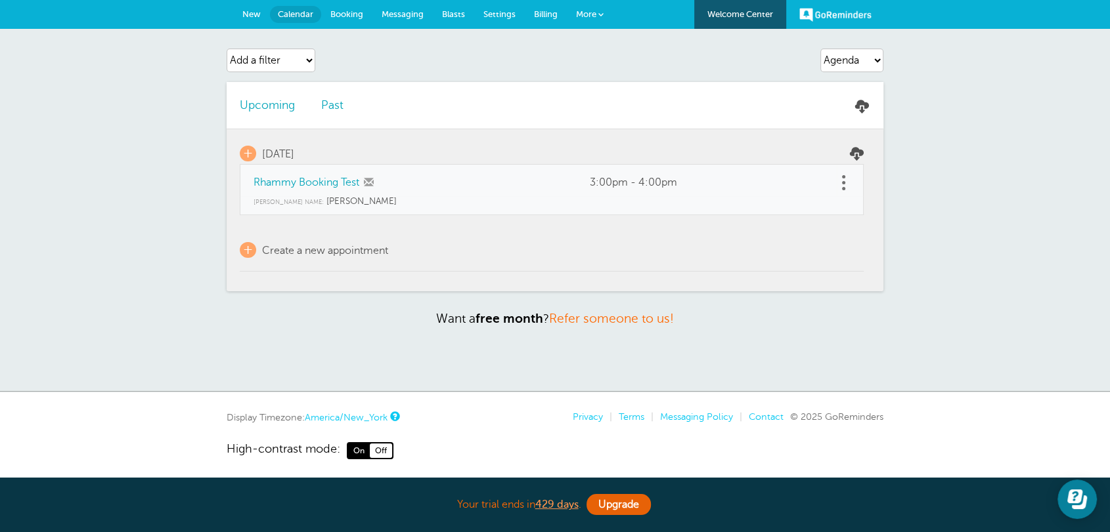
click at [500, 18] on span "Settings" at bounding box center [499, 14] width 32 height 10
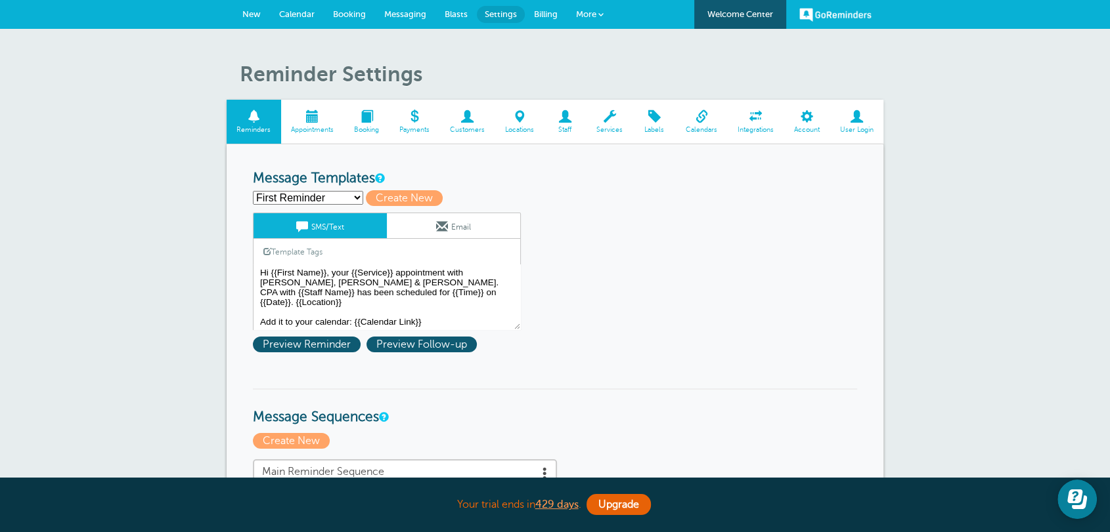
click at [263, 274] on textarea "Hi {{First Name}}, your {{Service}} appointment with Griffiths, Dreher & Evans,…" at bounding box center [387, 298] width 268 height 66
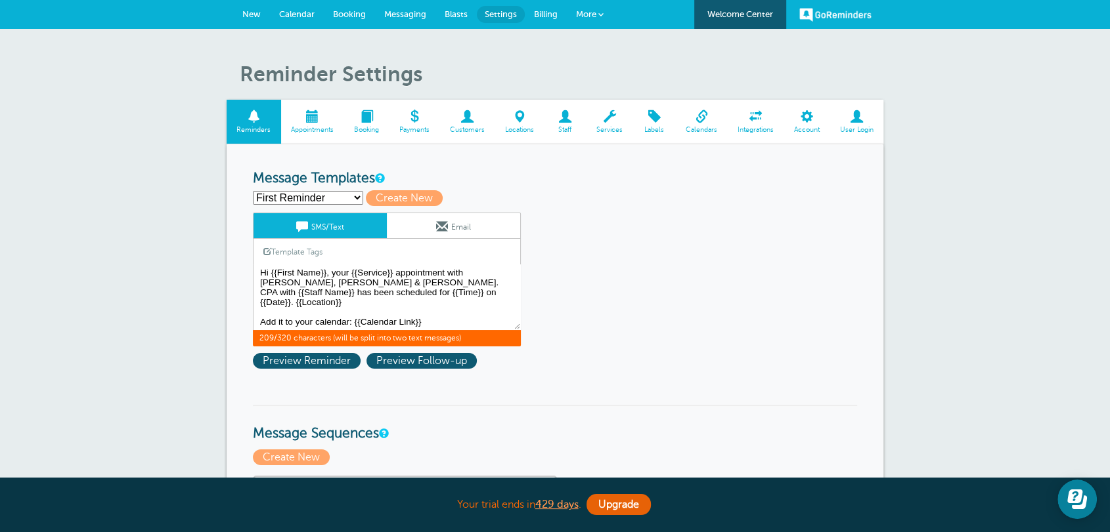
click at [339, 278] on textarea "Hi {{First Name}}, your {{Service}} appointment with Griffiths, Dreher & Evans,…" at bounding box center [387, 298] width 268 height 66
click at [326, 201] on select "First Reminder Follow Up: Ask For Review Second Reminder Third Reminder Create …" at bounding box center [308, 198] width 110 height 14
click at [394, 201] on span "Create New" at bounding box center [404, 198] width 77 height 16
select select
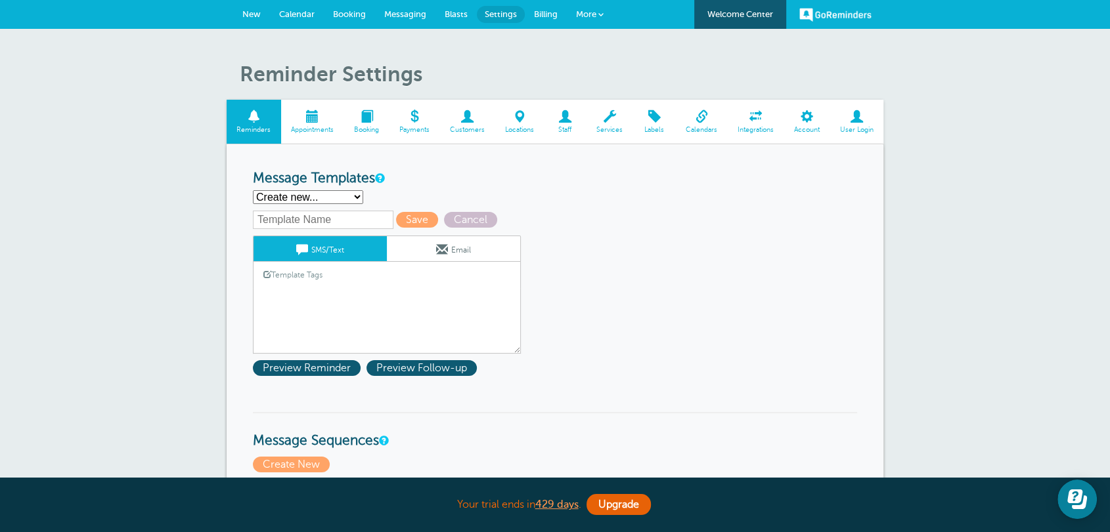
click at [324, 295] on textarea "Hi {{First Name}}, your {{Service}} appointment with Griffiths, Dreher & Evans,…" at bounding box center [387, 321] width 268 height 66
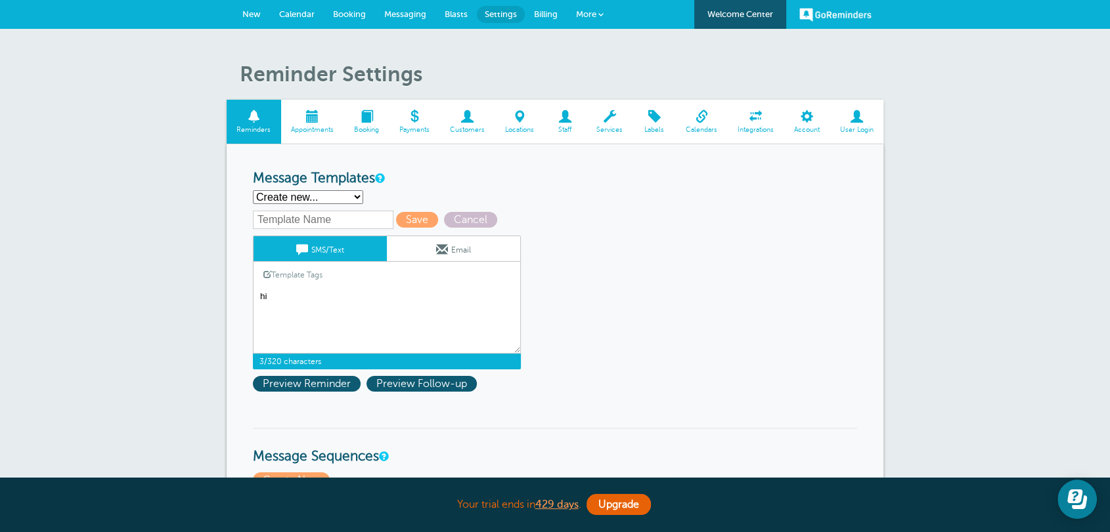
type textarea "h"
click at [303, 281] on link "Template Tags" at bounding box center [292, 275] width 79 height 26
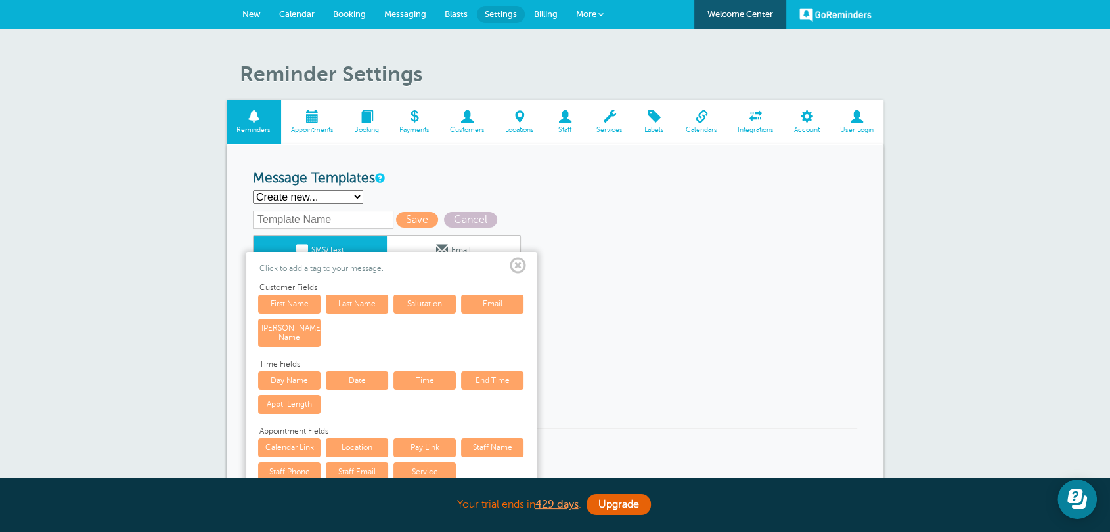
click at [288, 305] on link "First Name" at bounding box center [289, 304] width 62 height 18
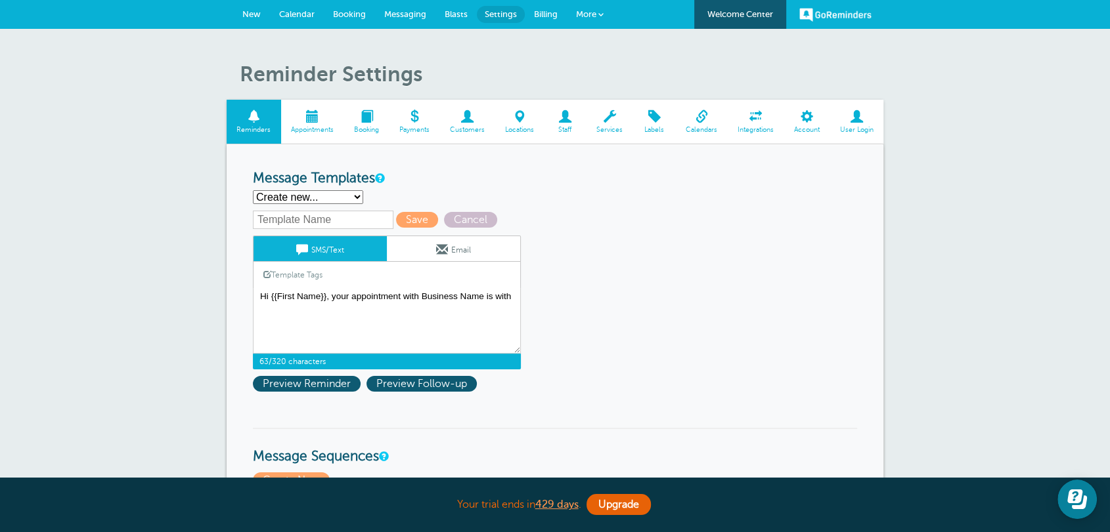
click at [308, 272] on link "Template Tags" at bounding box center [292, 275] width 79 height 26
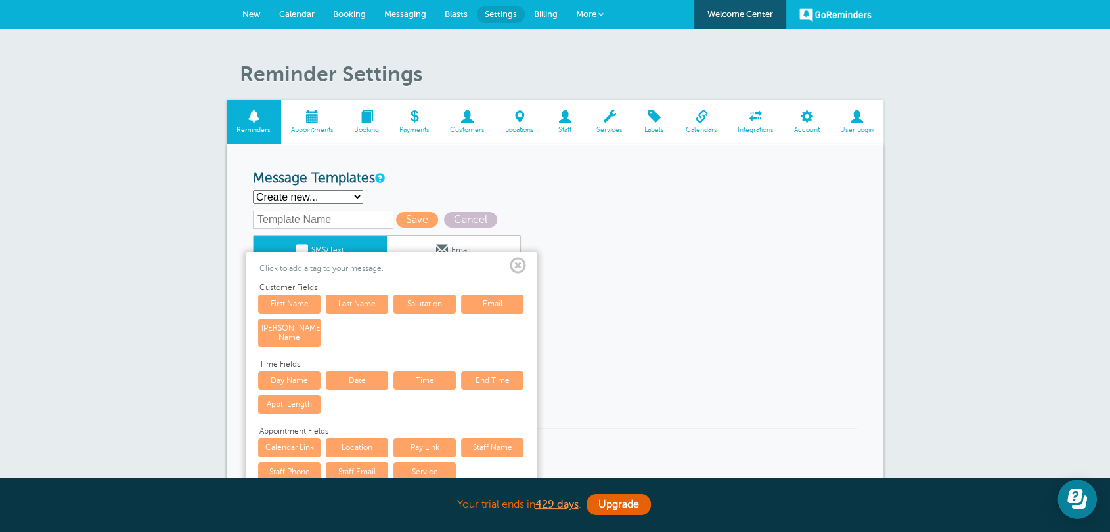
click at [275, 335] on link "[PERSON_NAME] Name" at bounding box center [289, 333] width 62 height 28
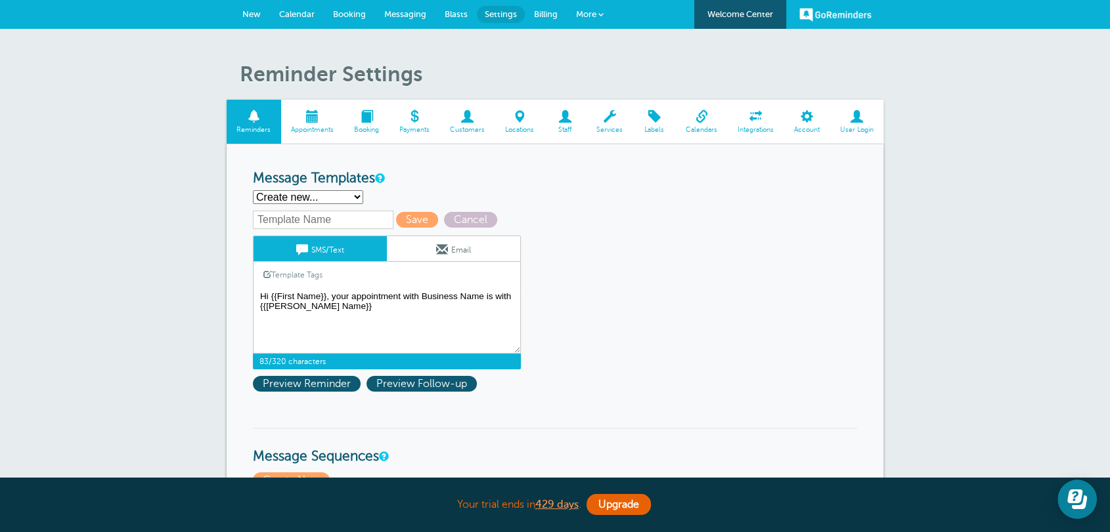
click at [359, 319] on textarea "Hi {{First Name}}, your {{Service}} appointment with Griffiths, Dreher & Evans,…" at bounding box center [387, 321] width 268 height 66
click at [298, 269] on link "Template Tags" at bounding box center [292, 275] width 79 height 26
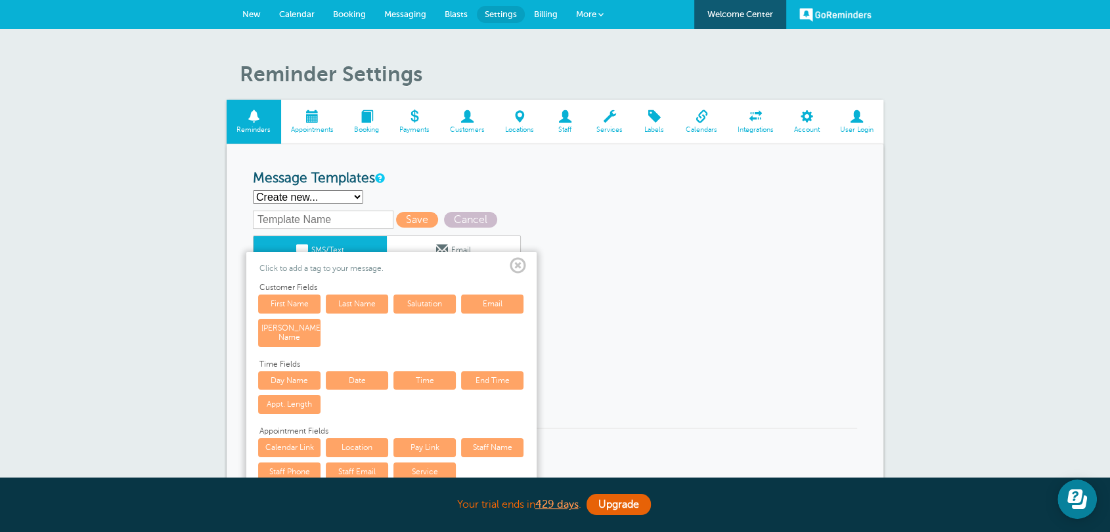
click at [369, 379] on link "Date" at bounding box center [357, 381] width 62 height 18
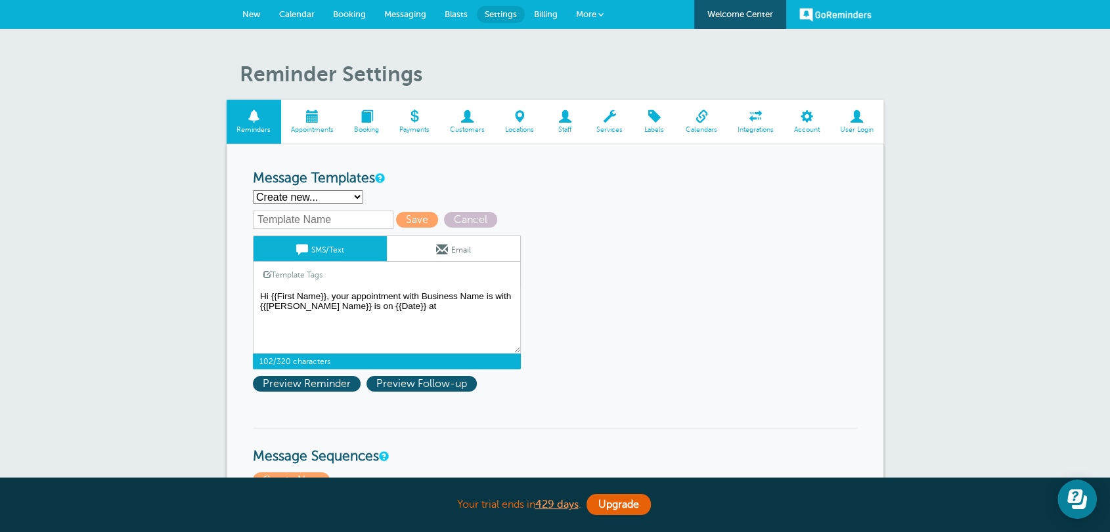
click at [315, 275] on link "Template Tags" at bounding box center [292, 275] width 79 height 26
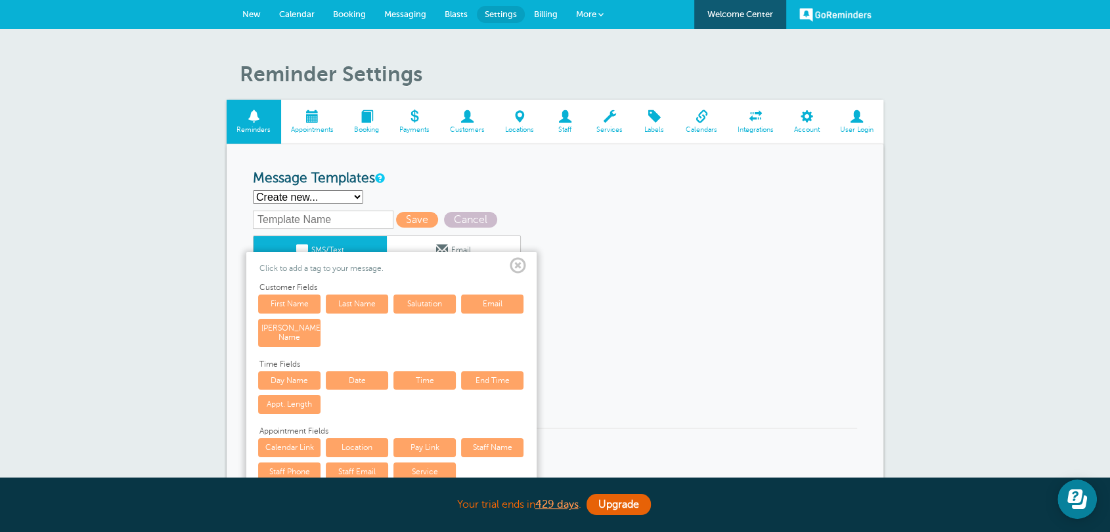
click at [418, 382] on link "Time" at bounding box center [424, 381] width 62 height 18
type textarea "Hi {{First Name}}, your appointment with Business Name is with {{Red Baron's Na…"
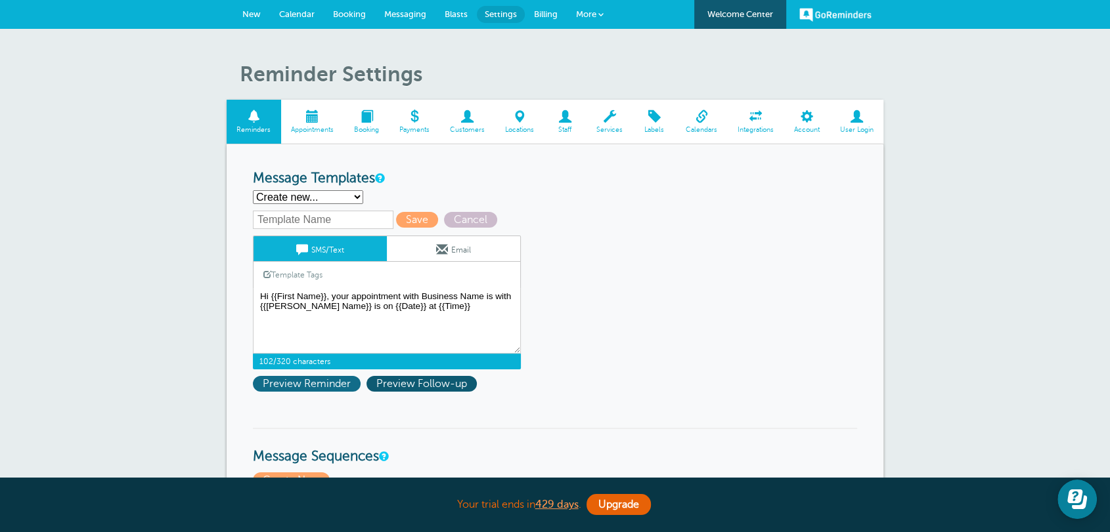
click at [330, 385] on span "Preview Reminder" at bounding box center [307, 384] width 108 height 16
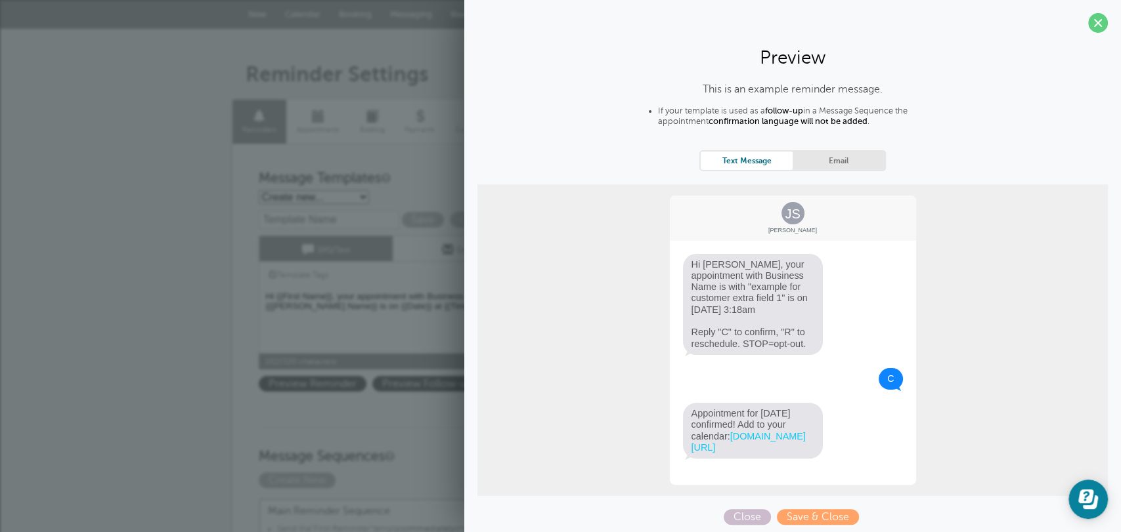
drag, startPoint x: 693, startPoint y: 263, endPoint x: 713, endPoint y: 263, distance: 19.7
click at [695, 263] on span "Hi Jane, your appointment with Business Name is with "example for customer extr…" at bounding box center [753, 304] width 140 height 101
click at [727, 277] on span "Hi Jane, your appointment with Business Name is with "example for customer extr…" at bounding box center [753, 304] width 140 height 101
drag, startPoint x: 731, startPoint y: 279, endPoint x: 762, endPoint y: 279, distance: 30.9
click at [732, 279] on span "Hi Jane, your appointment with Business Name is with "example for customer extr…" at bounding box center [753, 304] width 140 height 101
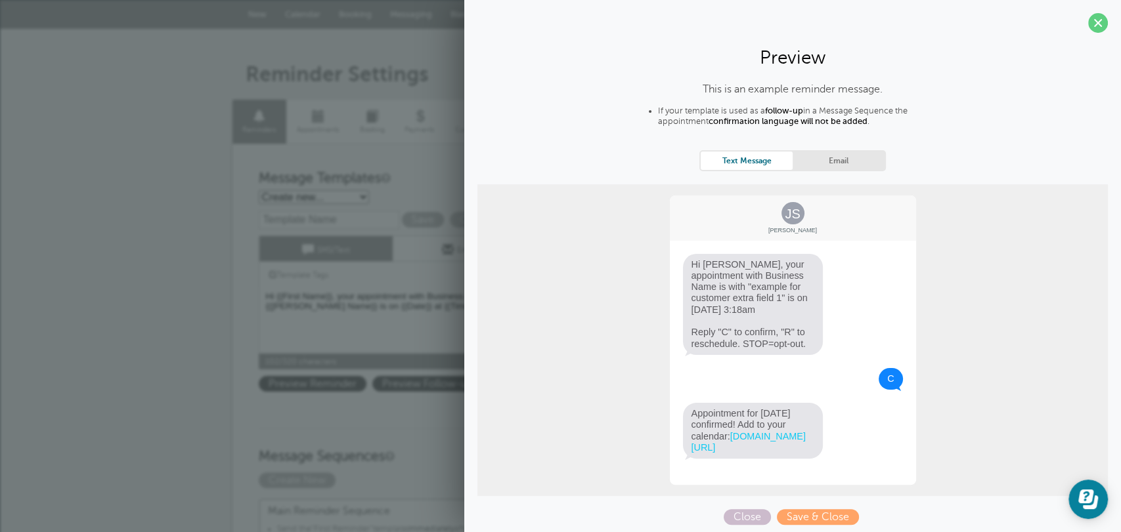
click at [762, 279] on span "Hi Jane, your appointment with Business Name is with "example for customer extr…" at bounding box center [753, 304] width 140 height 101
click at [710, 293] on span "Hi Jane, your appointment with Business Name is with "example for customer extr…" at bounding box center [753, 304] width 140 height 101
drag, startPoint x: 710, startPoint y: 296, endPoint x: 714, endPoint y: 302, distance: 7.5
click at [688, 288] on span "Hi Jane, your appointment with Business Name is with "example for customer extr…" at bounding box center [753, 304] width 140 height 101
click at [732, 306] on span "Hi Jane, your appointment with Business Name is with "example for customer extr…" at bounding box center [753, 304] width 140 height 101
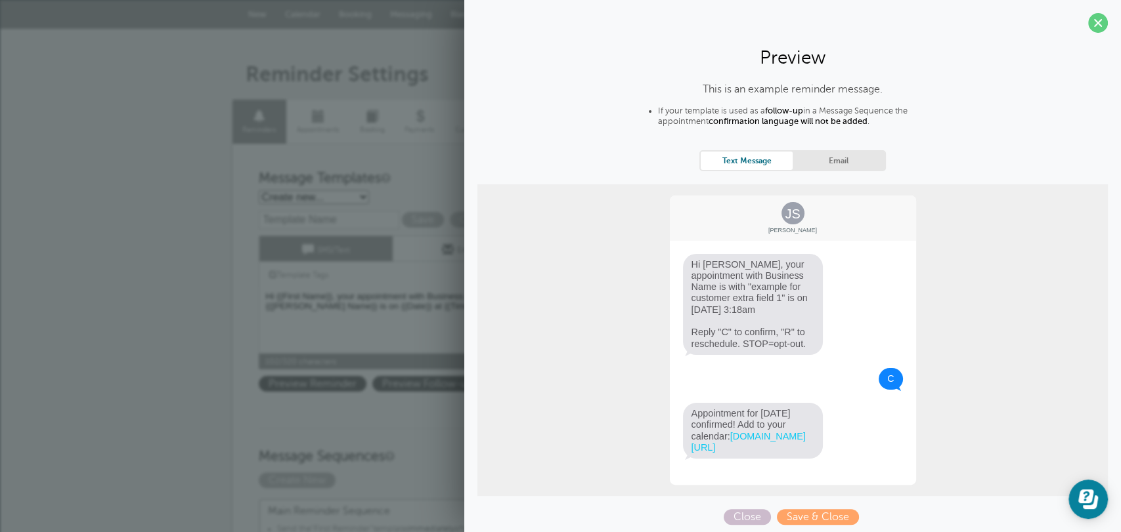
click at [750, 305] on span "Hi Jane, your appointment with Business Name is with "example for customer extr…" at bounding box center [753, 304] width 140 height 101
click at [777, 301] on span "Hi Jane, your appointment with Business Name is with "example for customer extr…" at bounding box center [753, 304] width 140 height 101
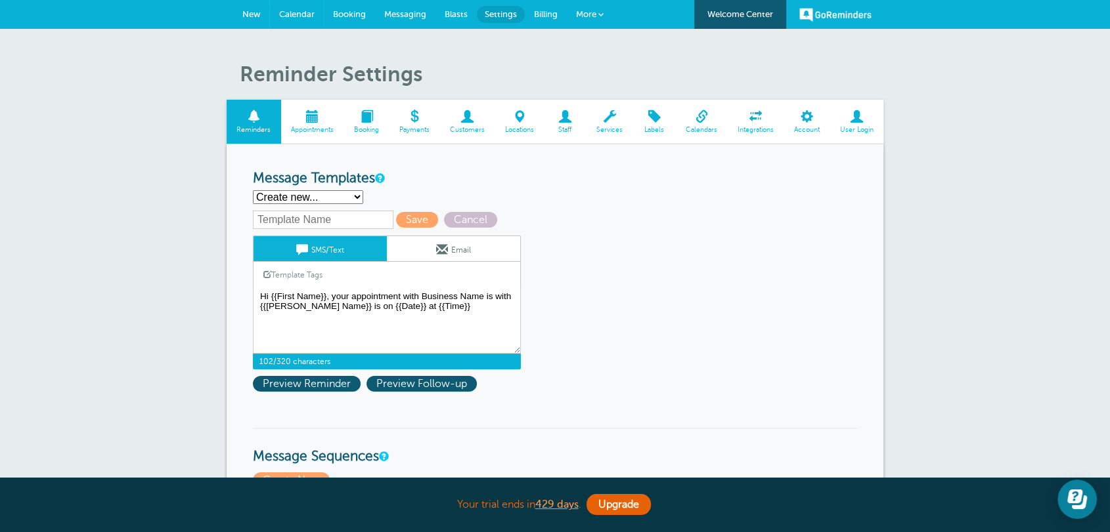
drag, startPoint x: 282, startPoint y: 20, endPoint x: 519, endPoint y: 59, distance: 240.3
click at [284, 20] on link "Calendar" at bounding box center [297, 14] width 54 height 29
click at [257, 17] on span "New" at bounding box center [251, 14] width 18 height 10
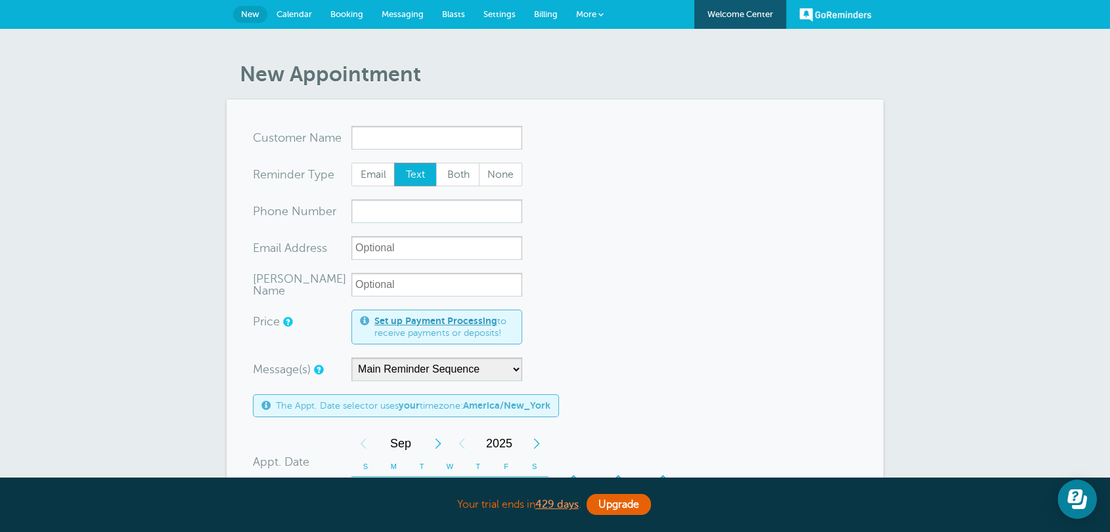
click at [296, 6] on link "Calendar" at bounding box center [294, 14] width 54 height 29
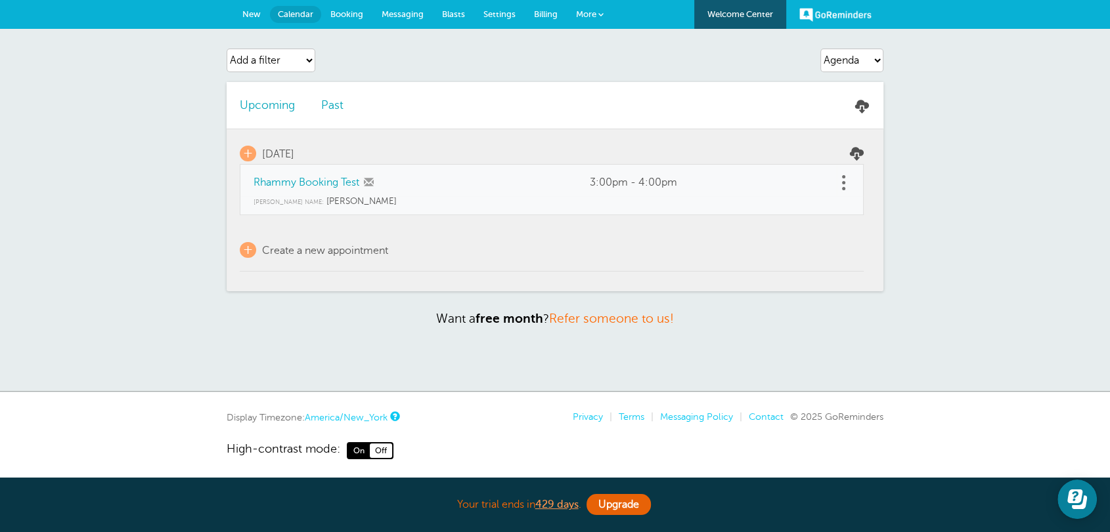
drag, startPoint x: 246, startPoint y: 179, endPoint x: 359, endPoint y: 190, distance: 114.2
click at [360, 188] on td "Rhammy Booking Test" at bounding box center [408, 181] width 337 height 32
drag, startPoint x: 347, startPoint y: 204, endPoint x: 270, endPoint y: 210, distance: 76.4
click at [250, 202] on td "Red Baron's Name: Chris" at bounding box center [552, 205] width 624 height 19
drag, startPoint x: 343, startPoint y: 148, endPoint x: 309, endPoint y: 158, distance: 36.0
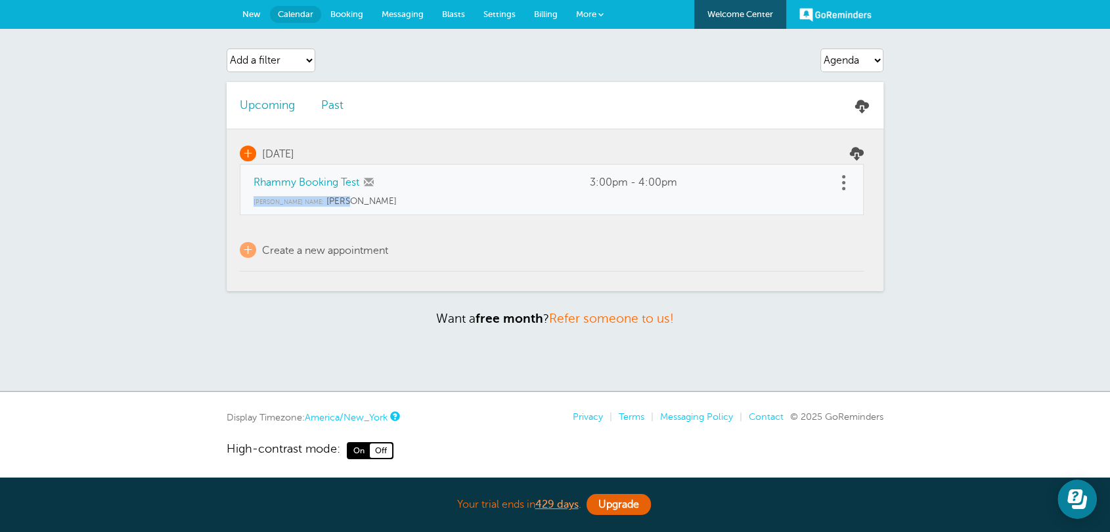
click at [304, 152] on td "+ Monday, 9/29" at bounding box center [552, 146] width 624 height 35
drag, startPoint x: 252, startPoint y: 189, endPoint x: 362, endPoint y: 194, distance: 109.8
click at [362, 194] on td "Rhammy Booking Test" at bounding box center [408, 181] width 337 height 32
copy link "Rhammy Booking Test"
click at [336, 230] on td "+ Create a new appointment" at bounding box center [552, 243] width 624 height 56
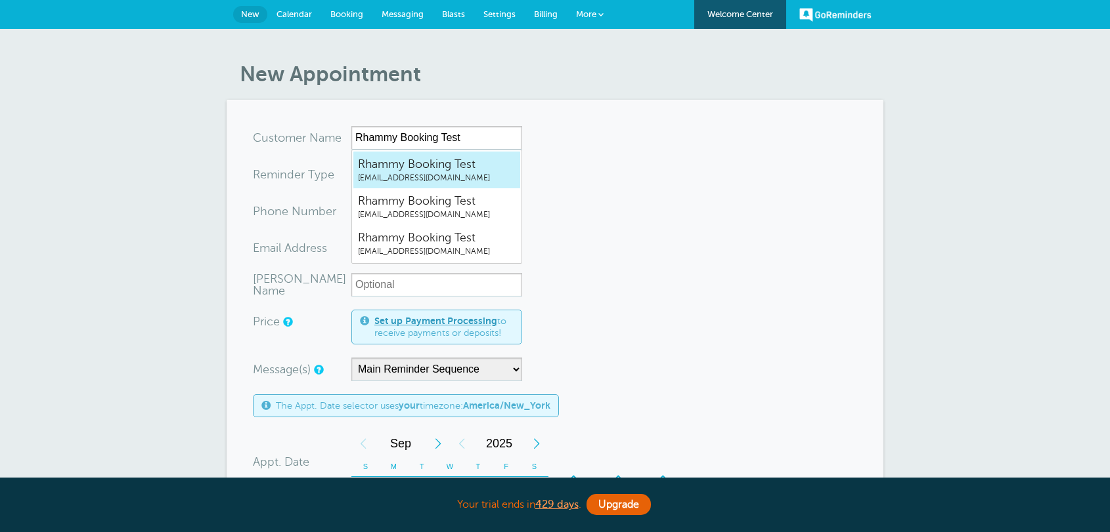
click at [450, 181] on span "[EMAIL_ADDRESS][DOMAIN_NAME]" at bounding box center [437, 178] width 158 height 11
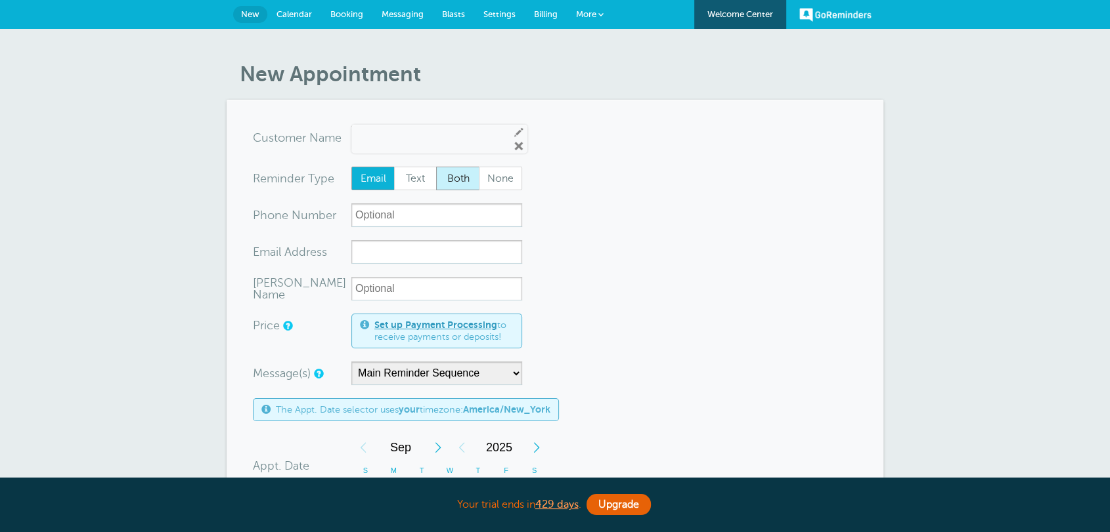
type input "RhammyBookingTestrhammy.grtrial@gmail.com"
type input "Rhammy Booking Test"
radio input "true"
type input "rhammy.grtrial@gmail.com"
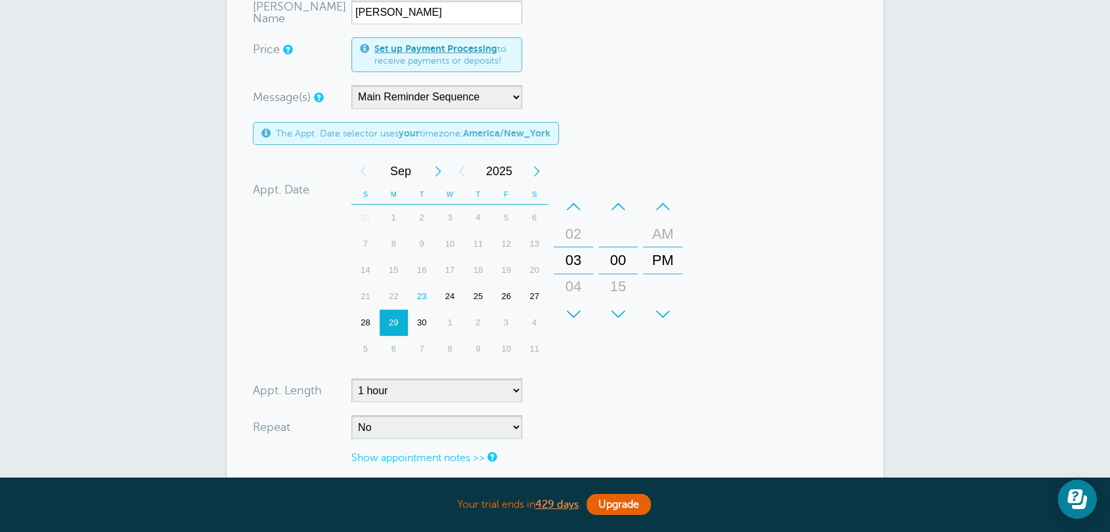
scroll to position [340, 0]
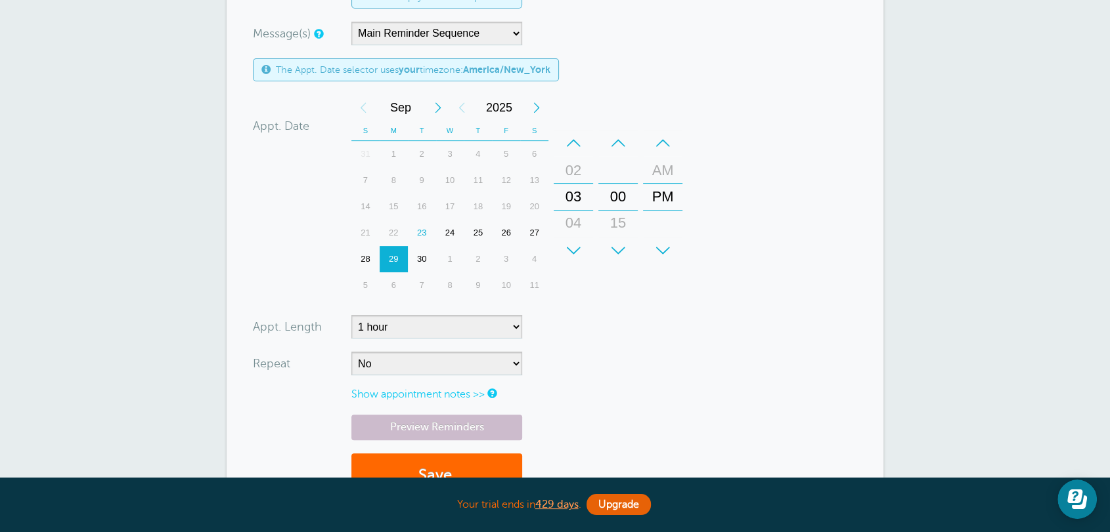
click at [504, 286] on div "10" at bounding box center [506, 285] width 28 height 26
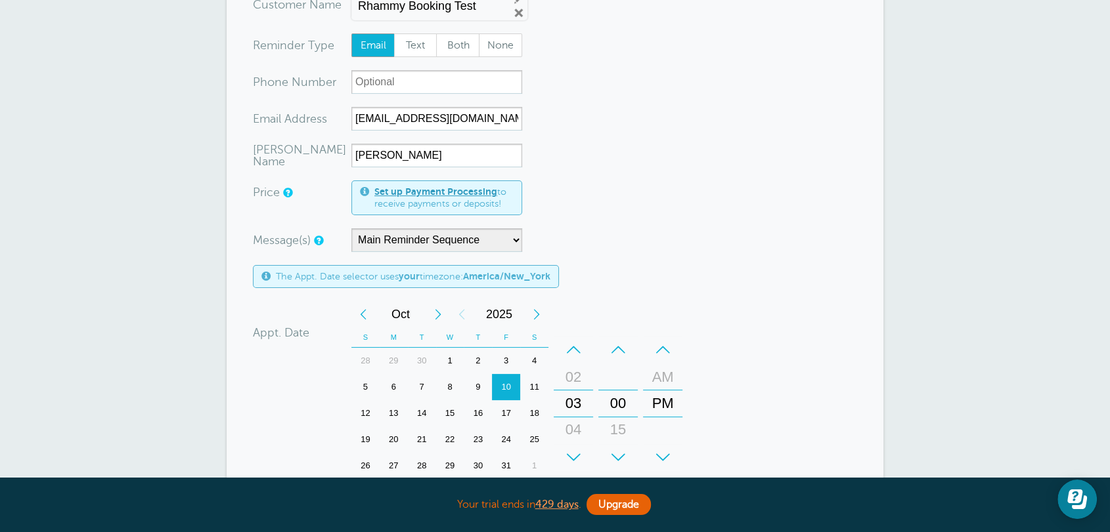
scroll to position [0, 0]
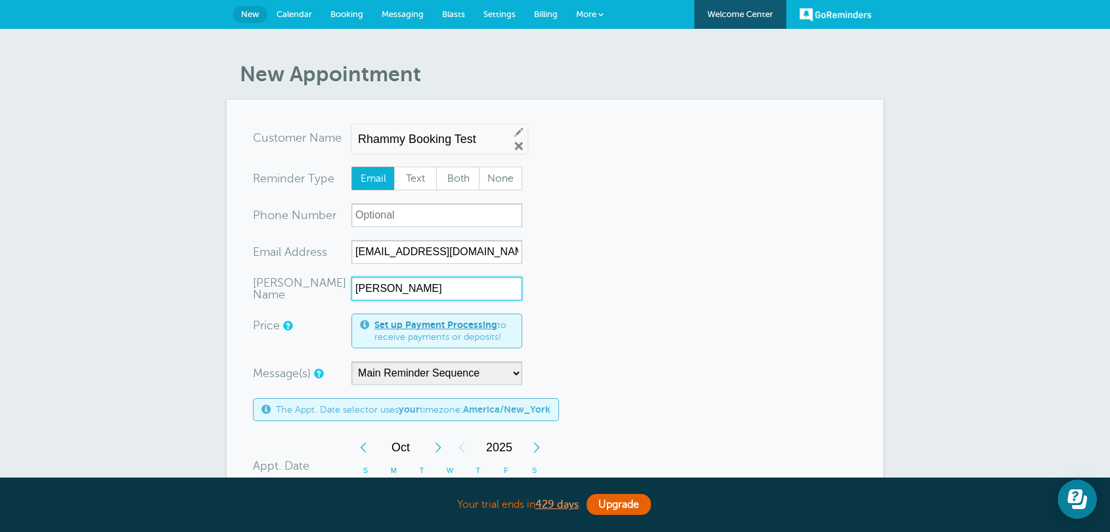
drag, startPoint x: 394, startPoint y: 292, endPoint x: 337, endPoint y: 286, distance: 57.4
click at [338, 286] on div "Red Baron's Name Chris" at bounding box center [387, 289] width 269 height 24
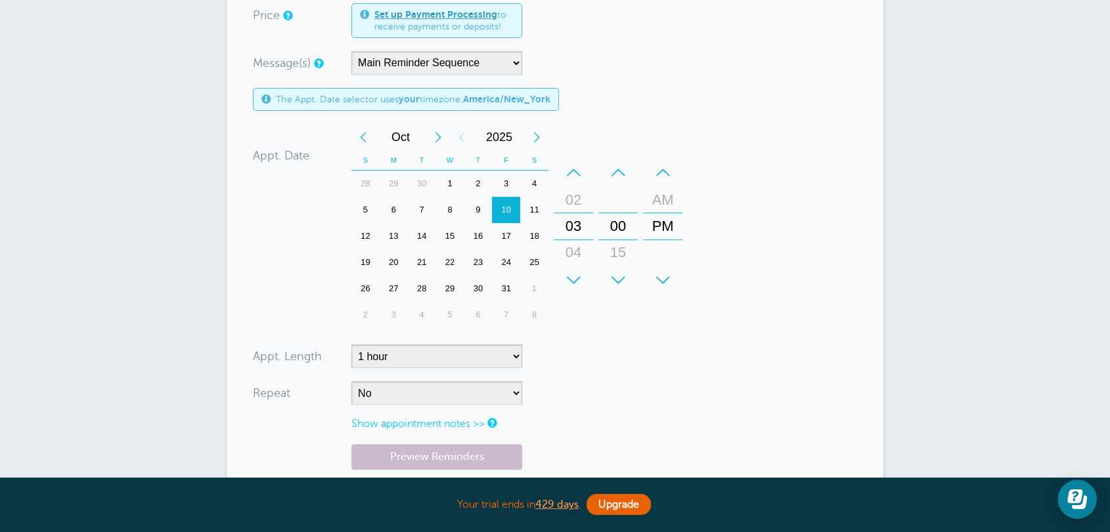
scroll to position [340, 0]
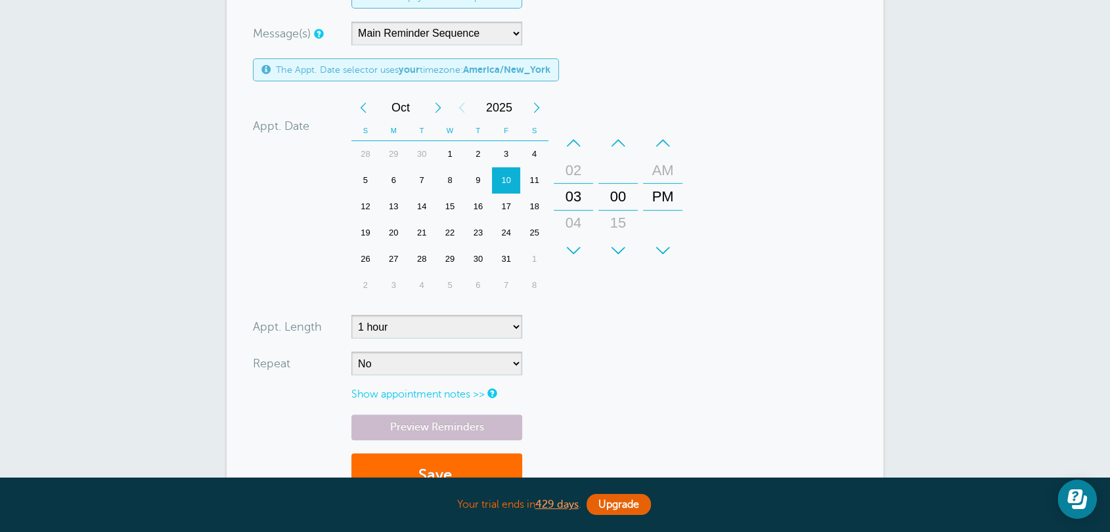
type input "John"
click at [437, 469] on button "Save" at bounding box center [436, 476] width 171 height 45
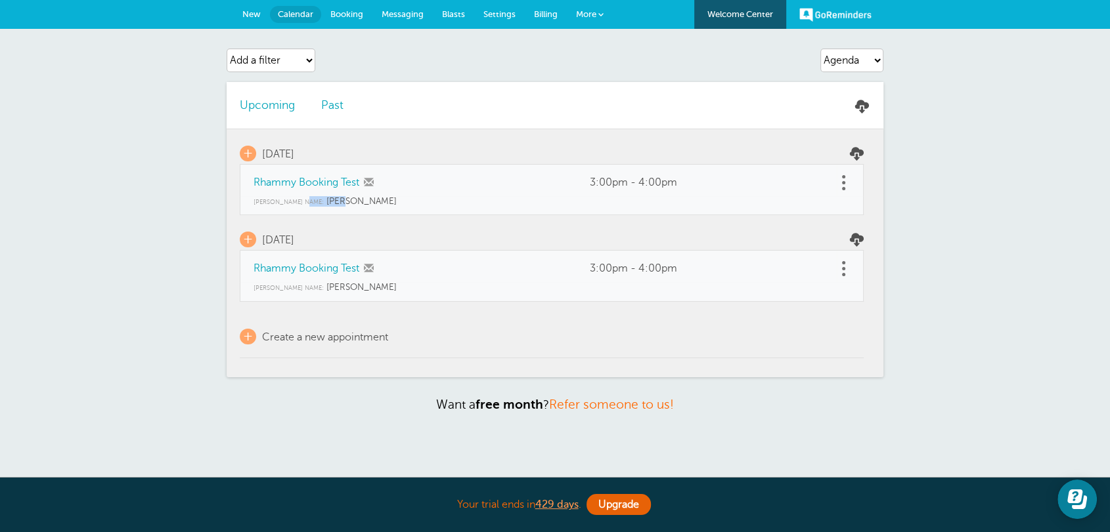
drag, startPoint x: 358, startPoint y: 210, endPoint x: 309, endPoint y: 206, distance: 50.1
click at [309, 206] on td "[PERSON_NAME] Name: [PERSON_NAME]" at bounding box center [552, 205] width 624 height 19
click at [456, 322] on td "+ Create a new appointment" at bounding box center [552, 330] width 624 height 56
click at [332, 110] on link "Past" at bounding box center [332, 104] width 22 height 13
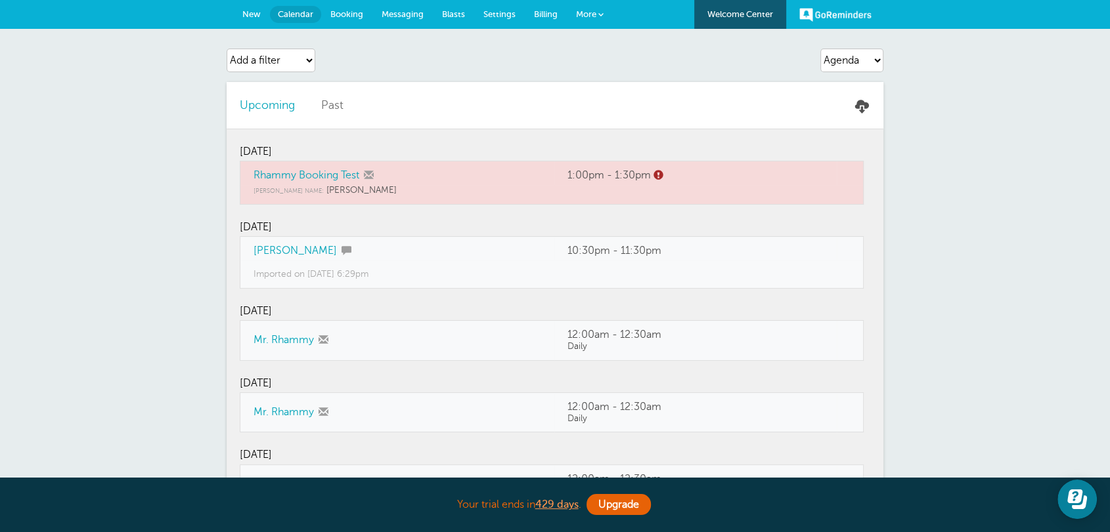
click at [252, 103] on link "Upcoming" at bounding box center [267, 104] width 55 height 13
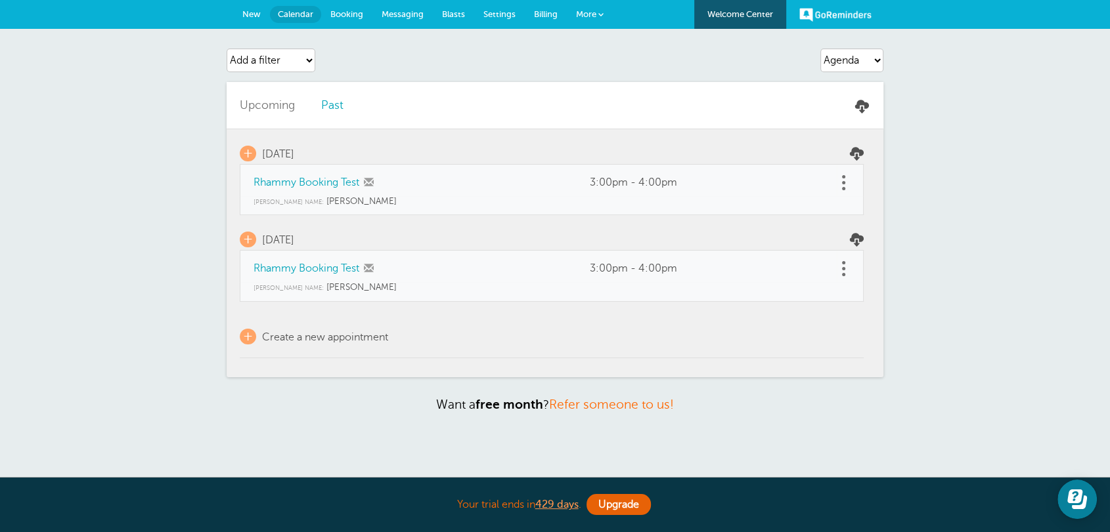
click at [846, 186] on link at bounding box center [842, 183] width 13 height 20
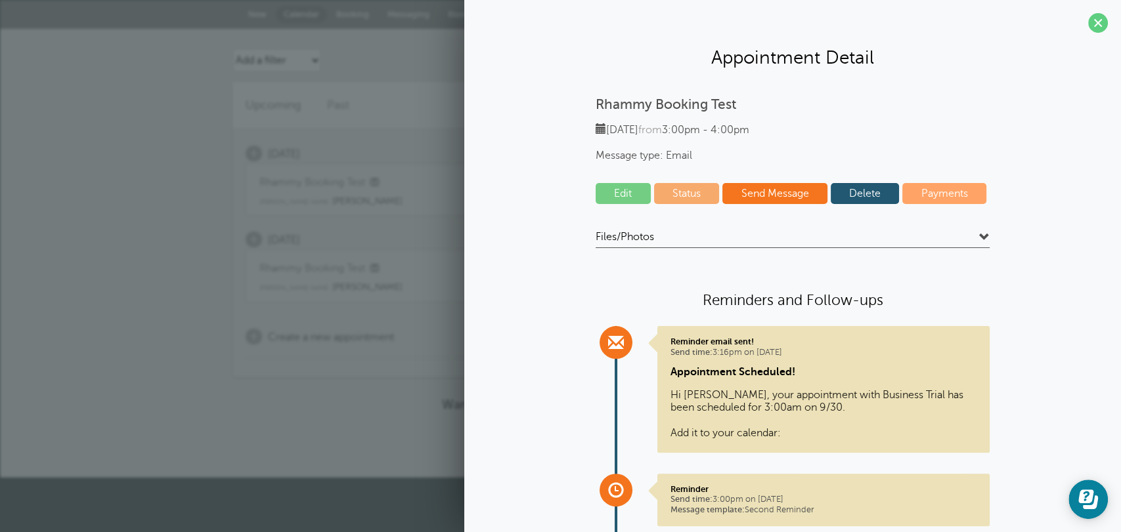
drag, startPoint x: 885, startPoint y: 200, endPoint x: 613, endPoint y: 75, distance: 299.1
click at [885, 198] on link "Delete" at bounding box center [865, 193] width 69 height 21
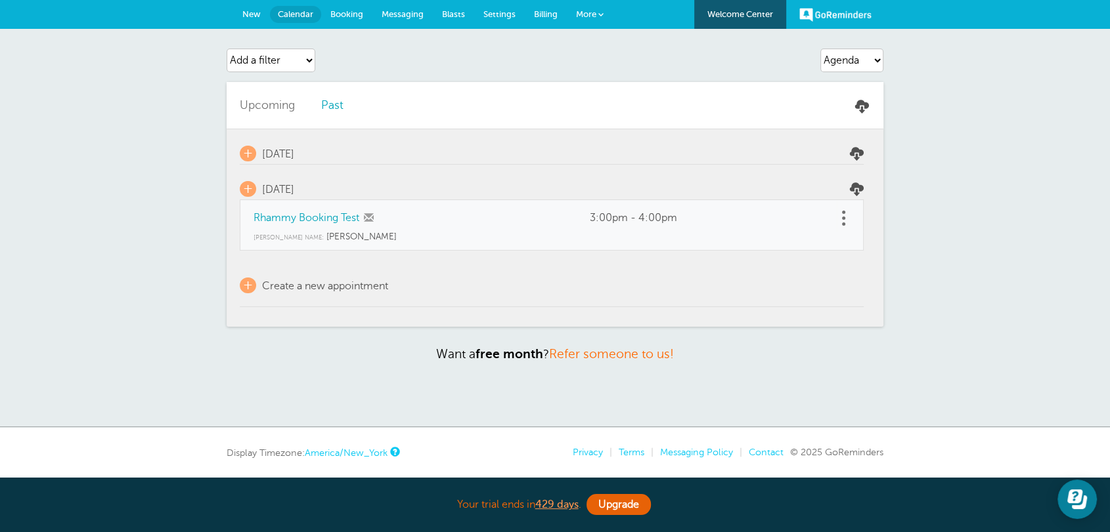
click at [836, 215] on link at bounding box center [842, 218] width 13 height 20
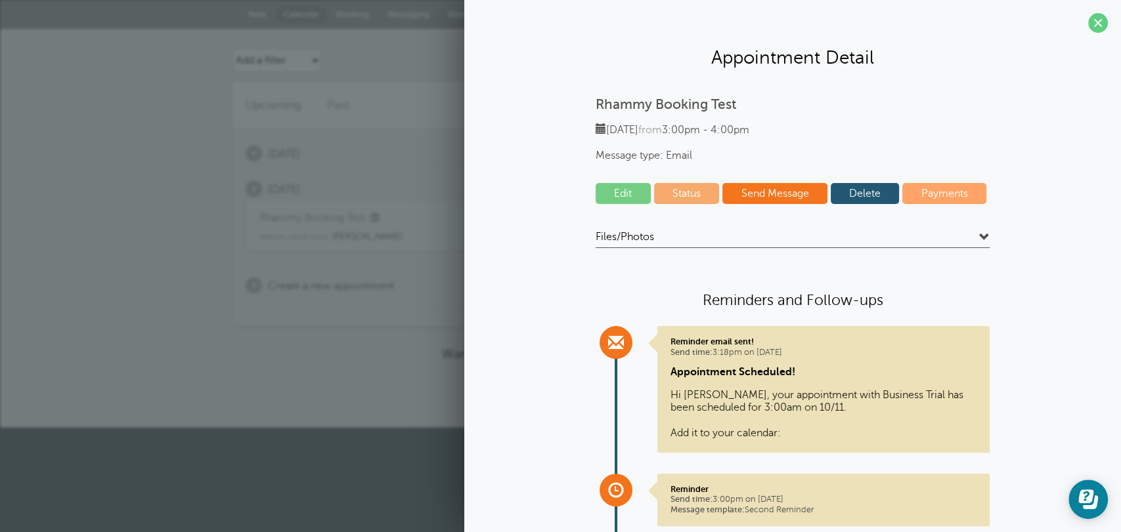
click at [846, 194] on link "Delete" at bounding box center [865, 193] width 69 height 21
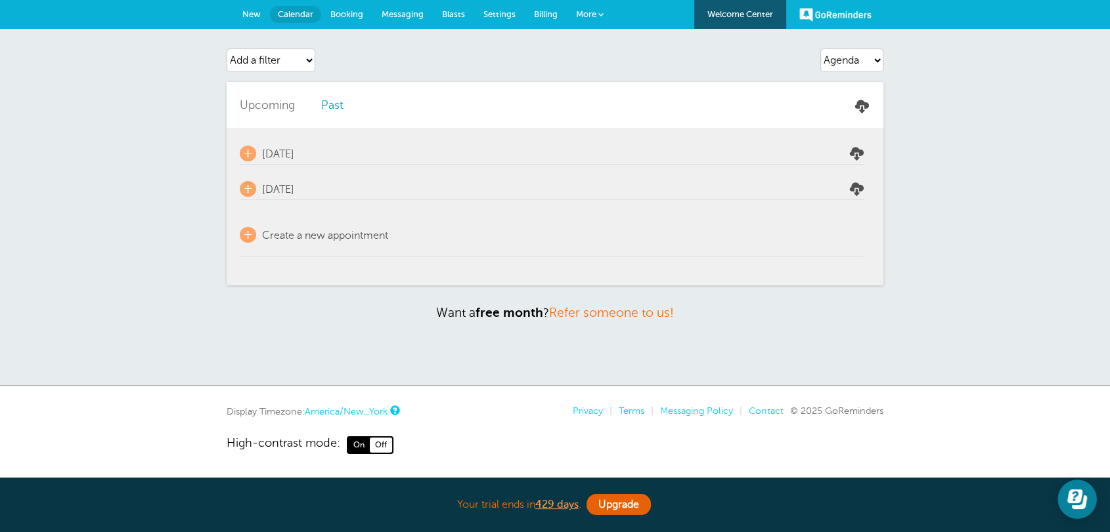
click at [486, 15] on span "Settings" at bounding box center [499, 14] width 32 height 10
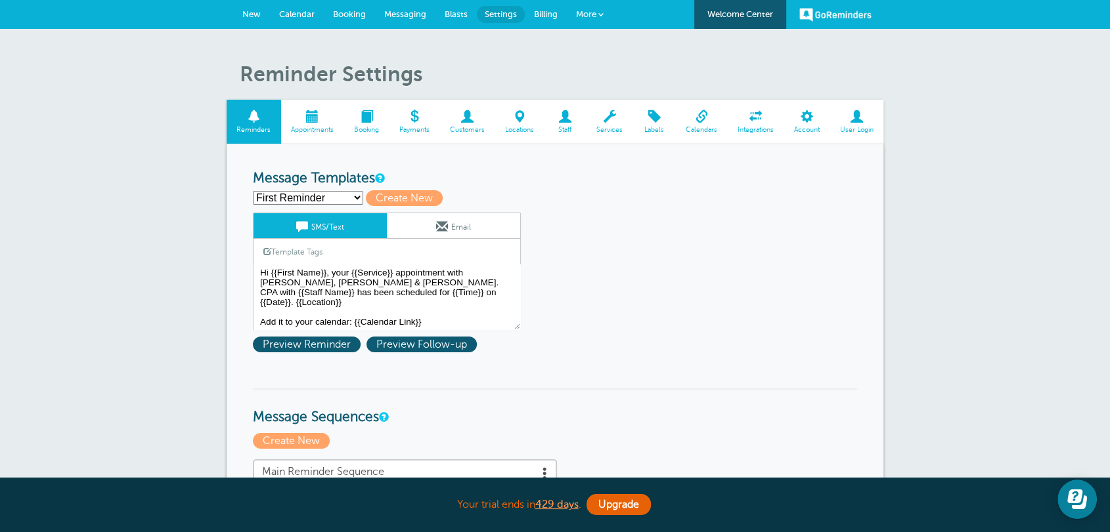
click at [472, 126] on span "Customers" at bounding box center [467, 130] width 42 height 8
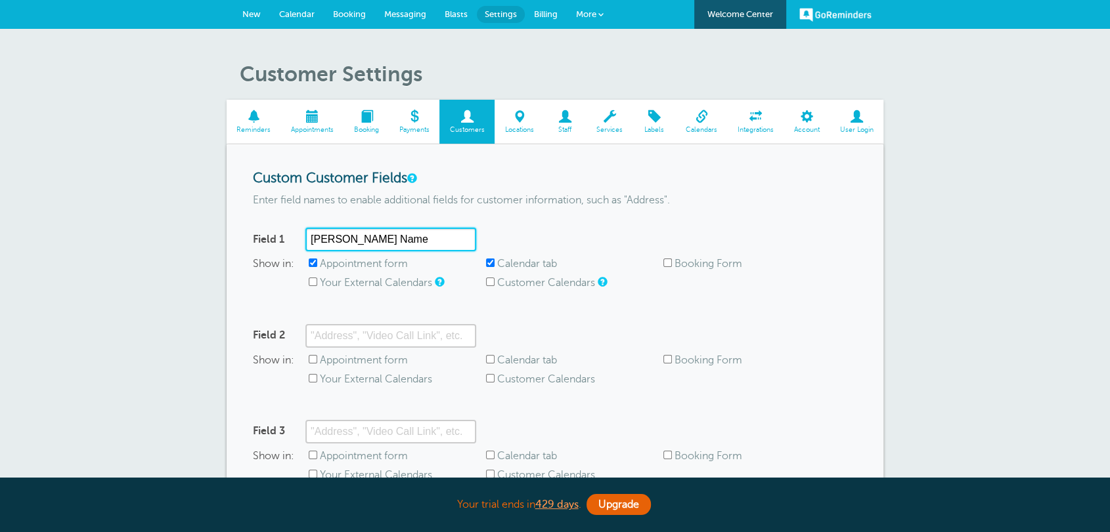
click at [379, 245] on input "[PERSON_NAME] Name" at bounding box center [390, 240] width 171 height 24
click at [379, 244] on input "Red Baron's Name" at bounding box center [390, 240] width 171 height 24
click at [352, 267] on label "Appointment form" at bounding box center [364, 264] width 88 height 12
click at [317, 267] on input "Appointment form" at bounding box center [313, 263] width 9 height 9
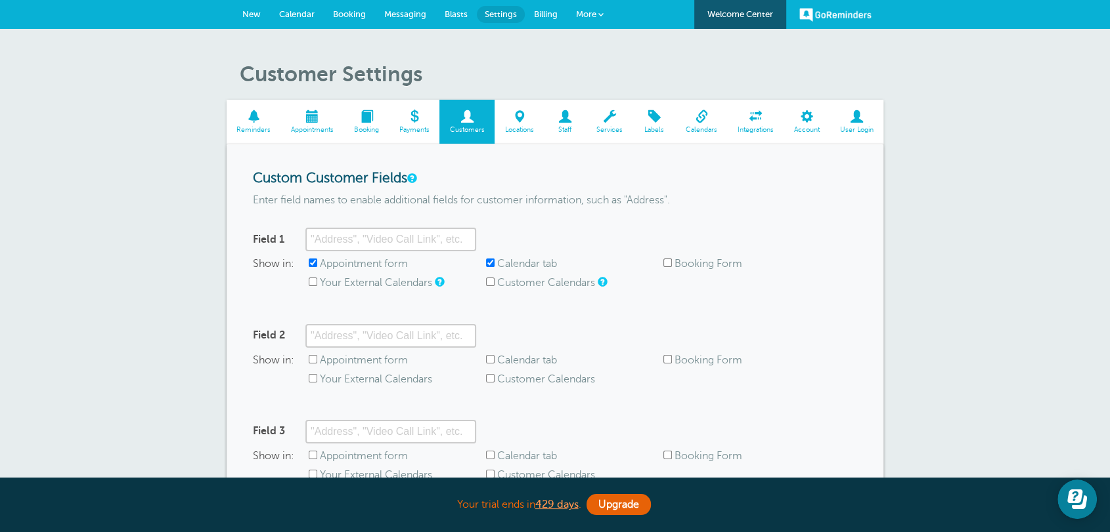
checkbox input "false"
click at [496, 259] on span "Calendar tab" at bounding box center [574, 264] width 177 height 12
click at [502, 264] on label "Calendar tab" at bounding box center [527, 264] width 60 height 12
click at [494, 264] on input "Calendar tab" at bounding box center [490, 263] width 9 height 9
checkbox input "false"
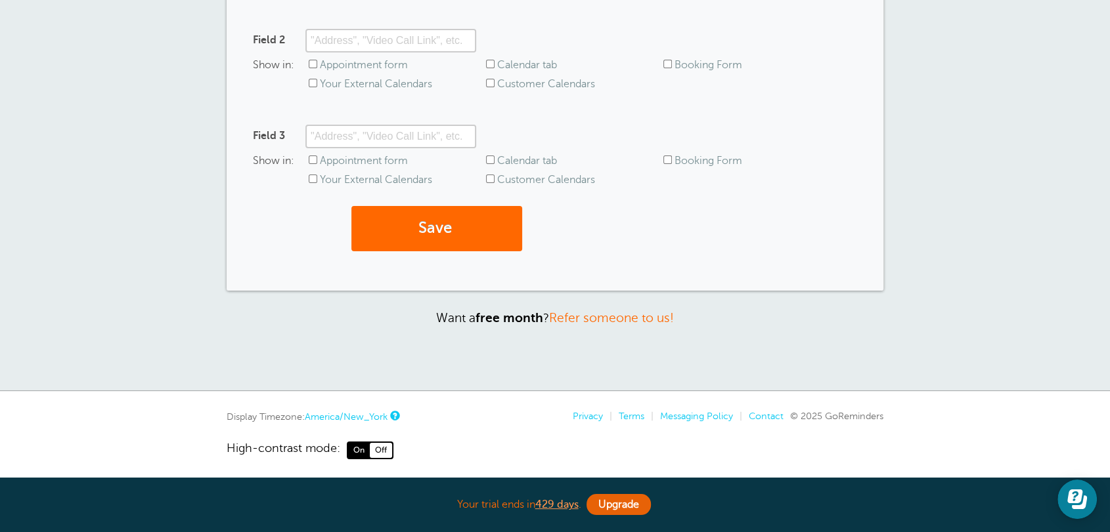
scroll to position [301, 0]
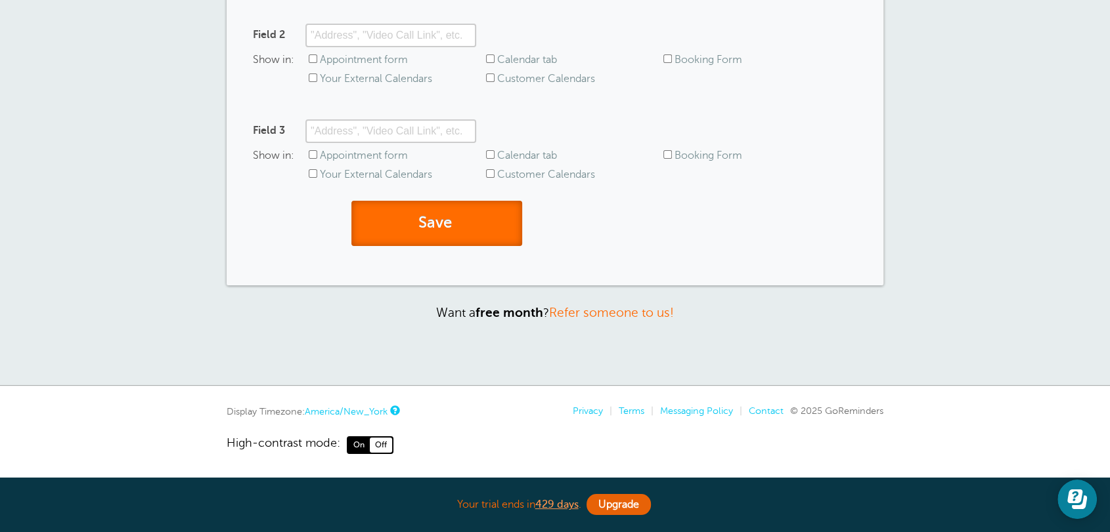
click at [492, 243] on button "Save" at bounding box center [436, 223] width 171 height 45
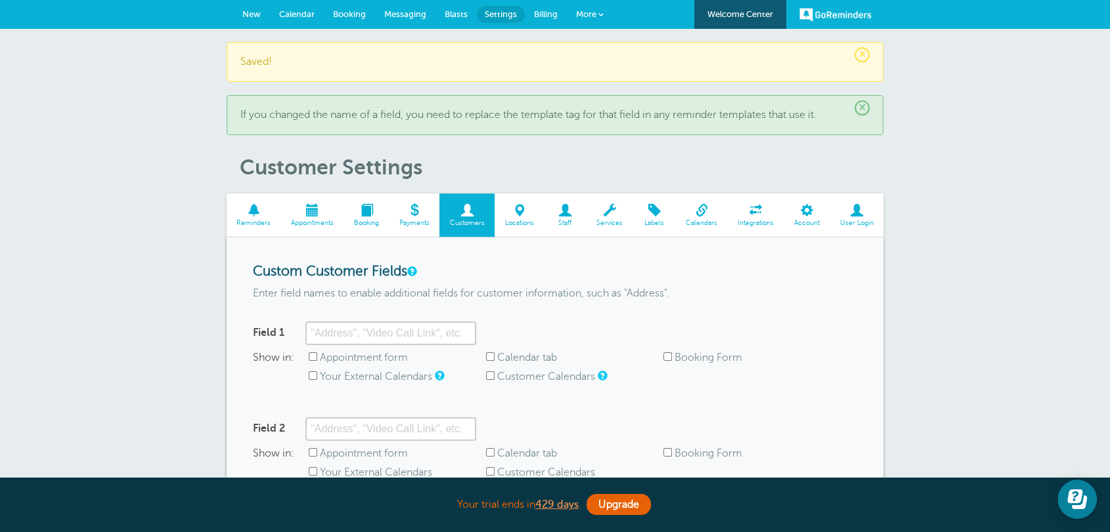
click at [252, 13] on span "New" at bounding box center [251, 14] width 18 height 10
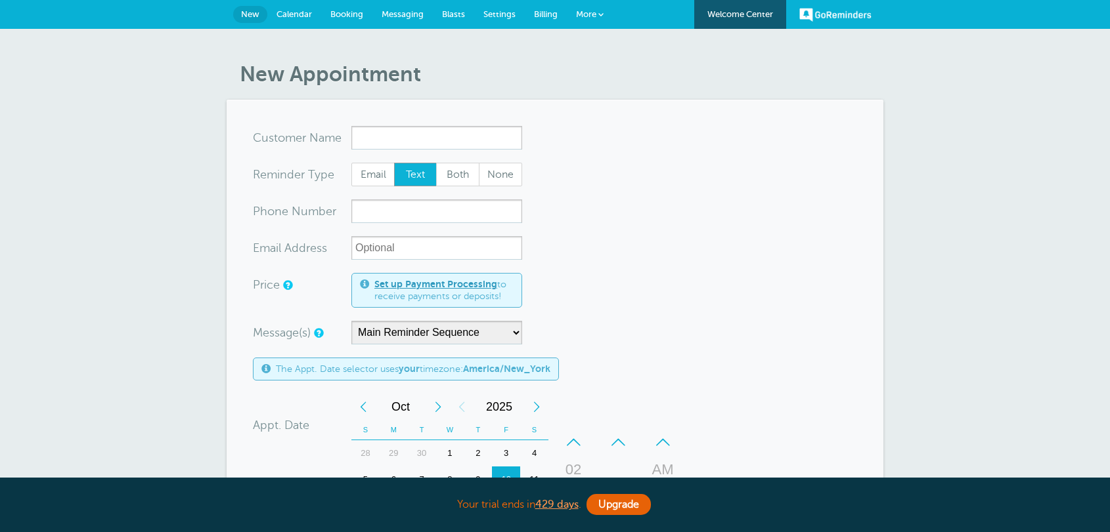
click at [703, 281] on form "You are creating a new customer. To use an existing customer select one from th…" at bounding box center [555, 468] width 604 height 685
click at [1083, 508] on icon "Open Learn | Contact Us" at bounding box center [1078, 503] width 15 height 14
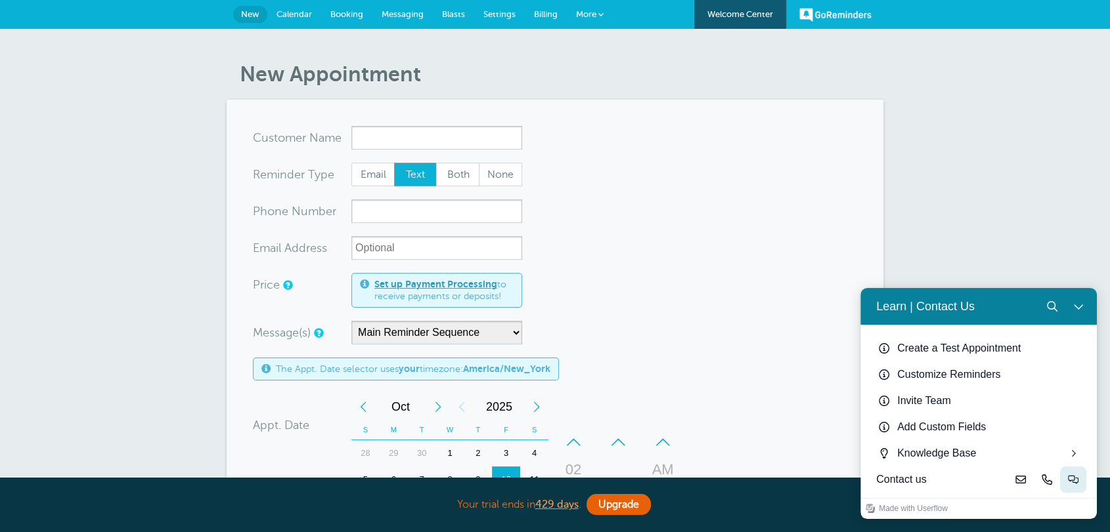
click at [1070, 492] on button "Live-chat" at bounding box center [1073, 480] width 26 height 26
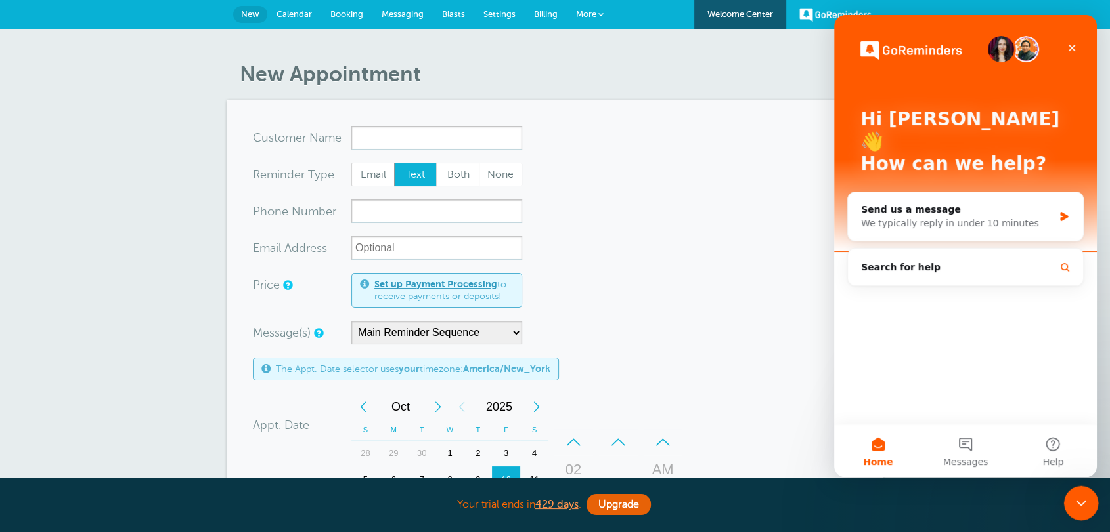
click at [1085, 499] on icon "Close Intercom Messenger" at bounding box center [1079, 502] width 16 height 16
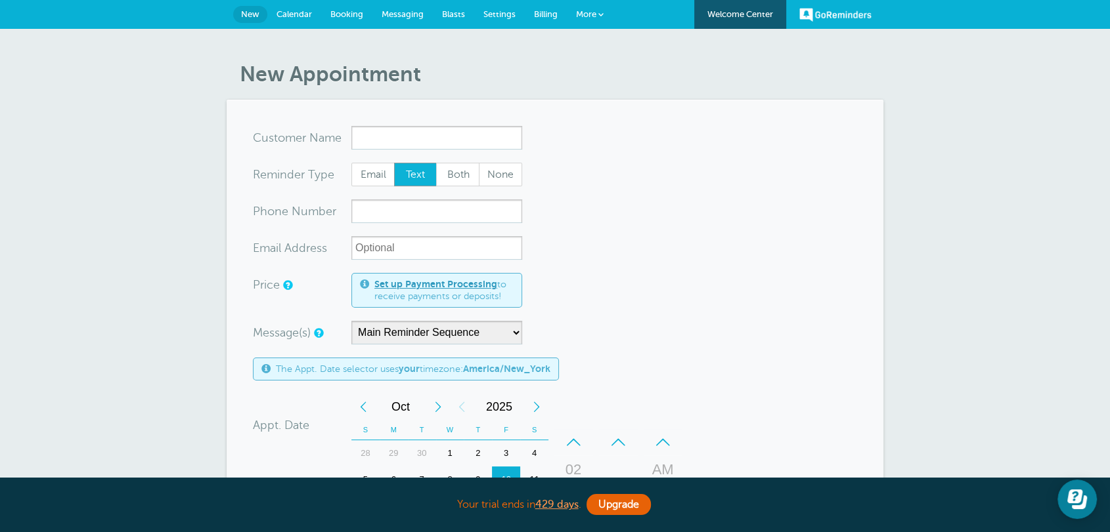
click at [592, 9] on span "More" at bounding box center [586, 14] width 20 height 10
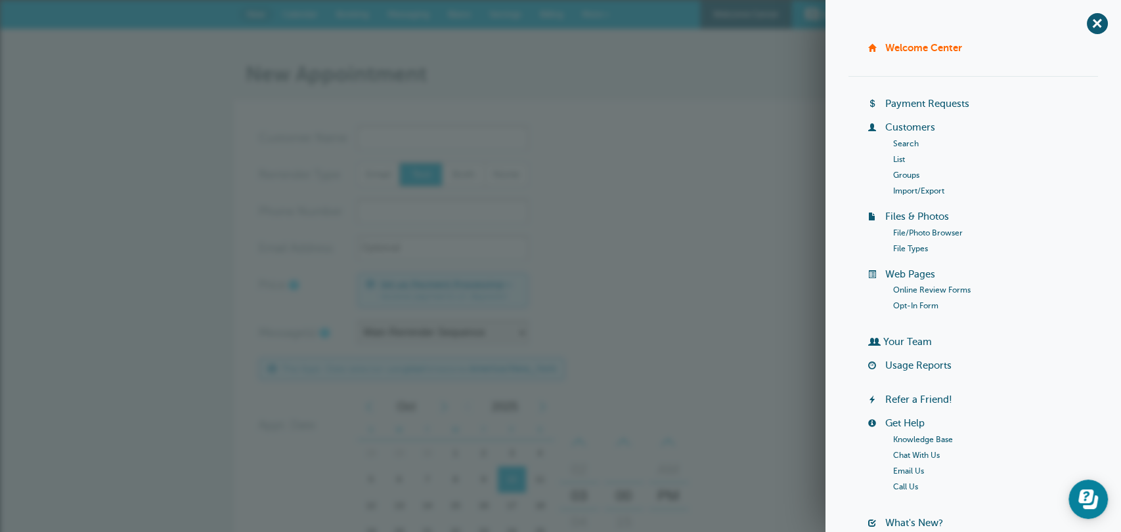
click at [619, 103] on section "You are creating a new customer. To use an existing customer select one from th…" at bounding box center [560, 468] width 657 height 737
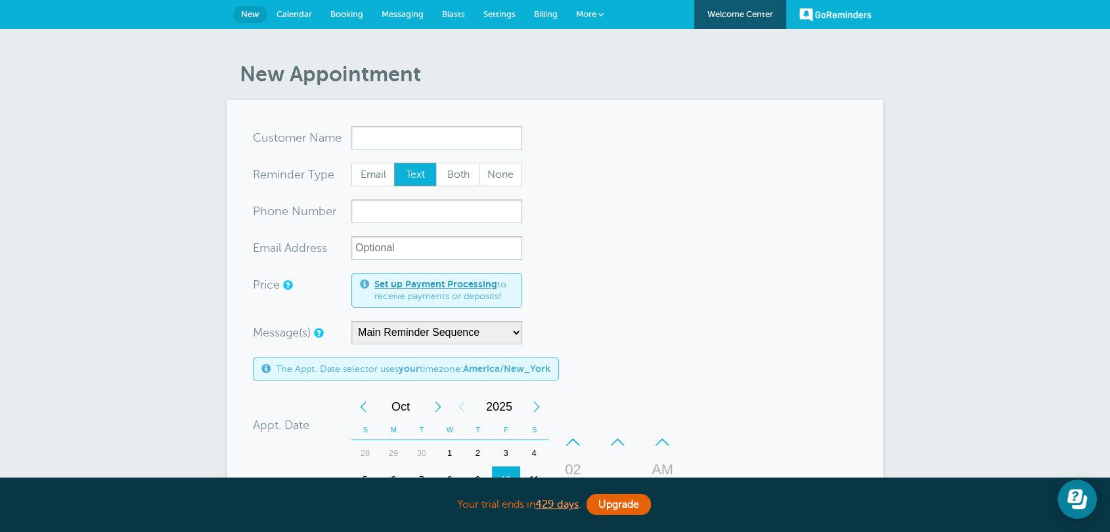
click at [590, 18] on span "More" at bounding box center [586, 14] width 20 height 10
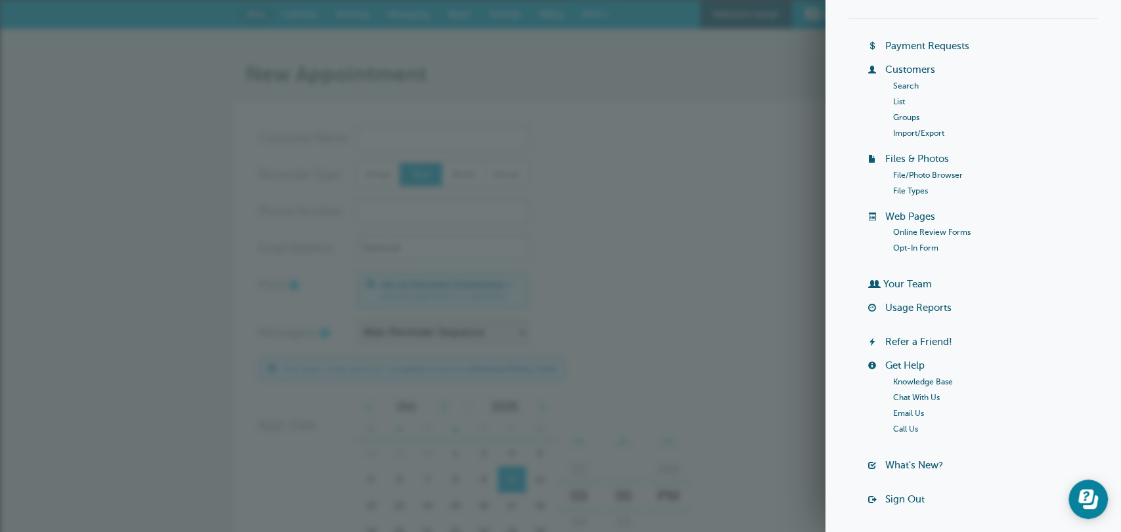
scroll to position [102, 0]
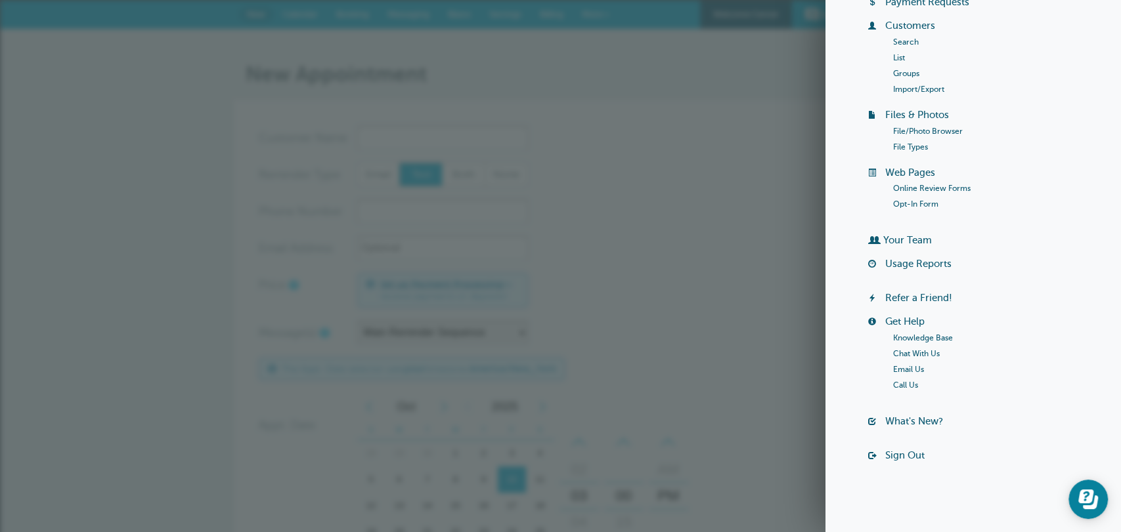
click at [910, 454] on link "Sign Out" at bounding box center [904, 455] width 39 height 11
